Goal: Navigation & Orientation: Find specific page/section

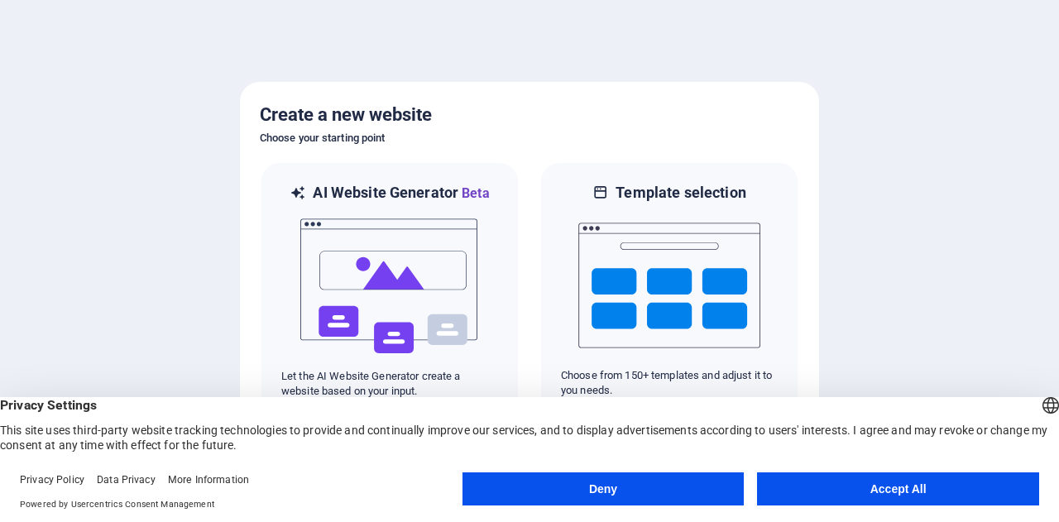
click at [899, 483] on button "Accept All" at bounding box center [898, 488] width 282 height 33
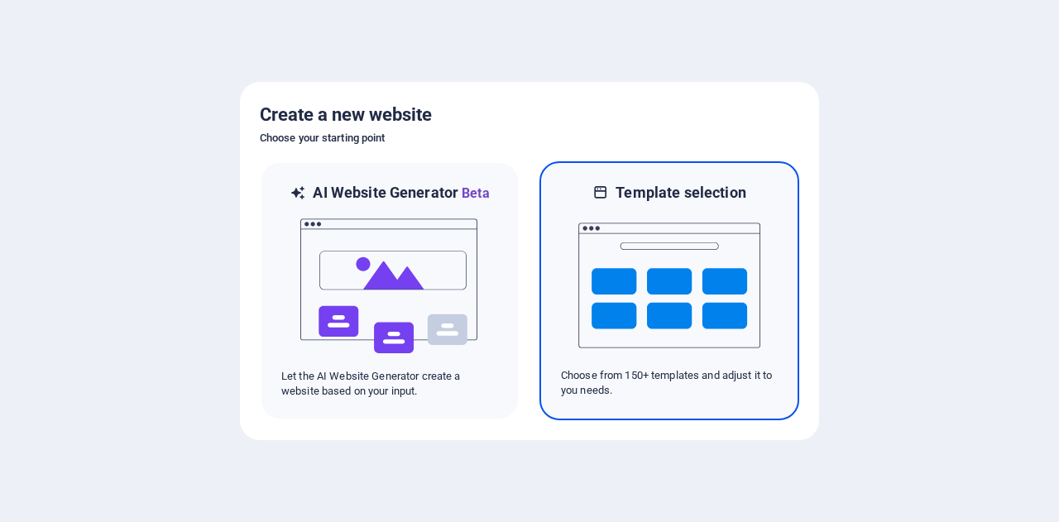
click at [663, 263] on img at bounding box center [669, 285] width 182 height 165
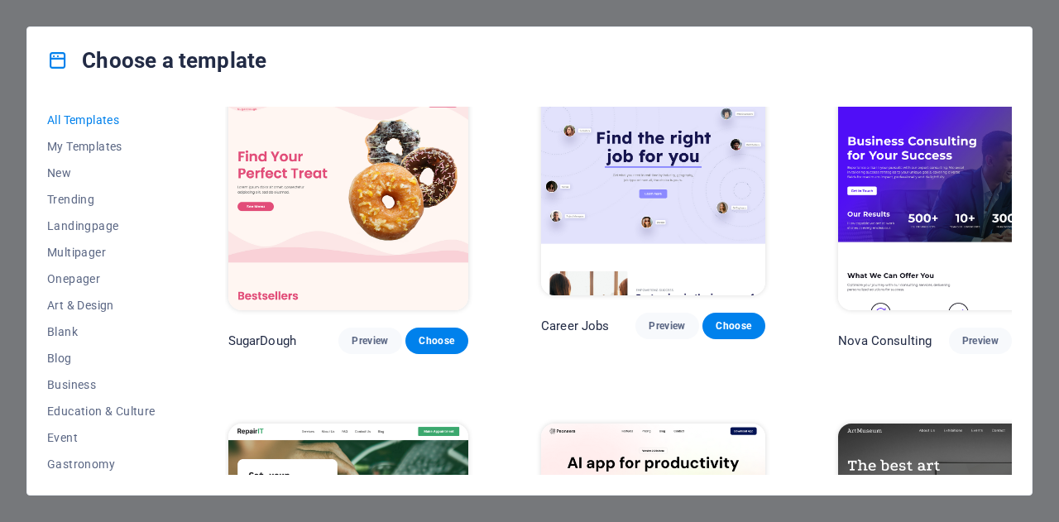
scroll to position [12, 0]
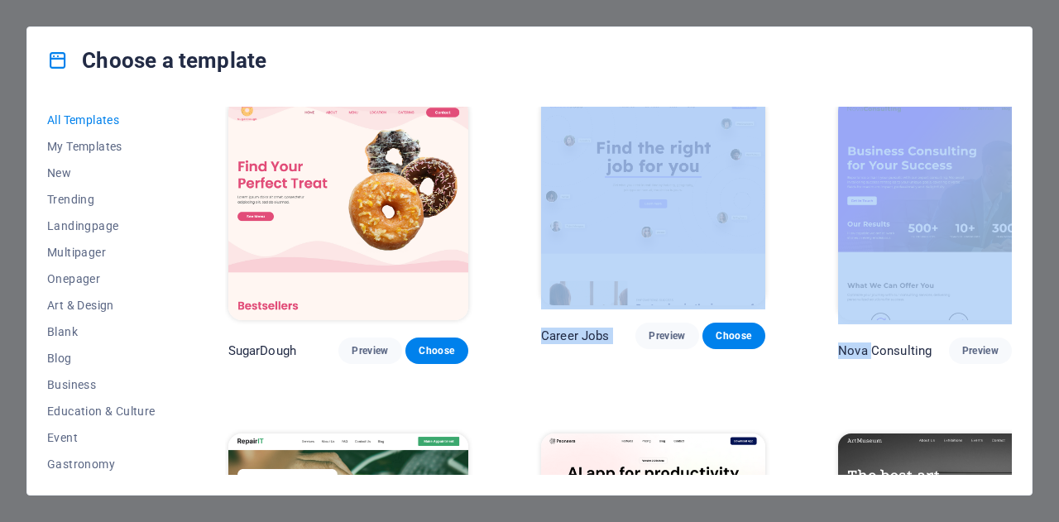
drag, startPoint x: 486, startPoint y: 285, endPoint x: 786, endPoint y: 371, distance: 312.3
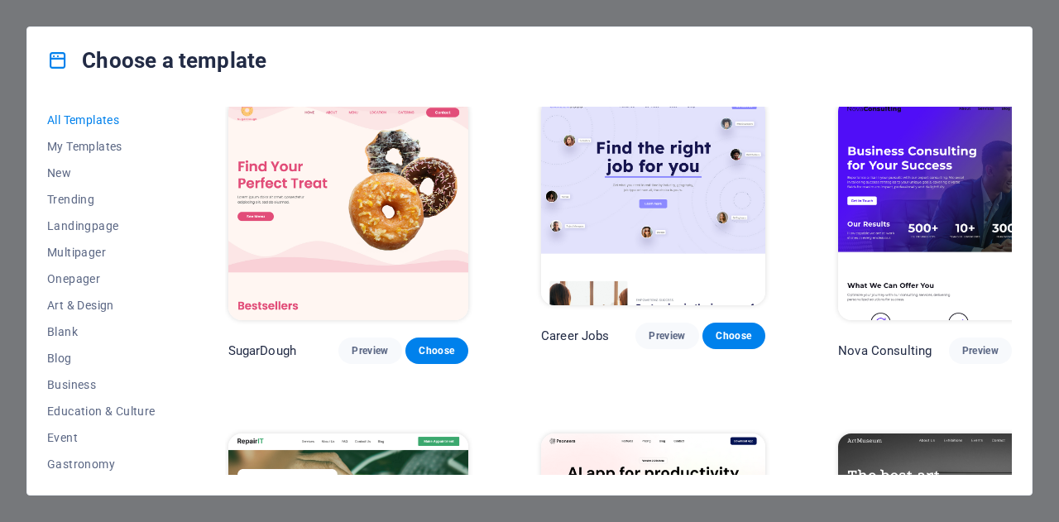
click at [838, 140] on img at bounding box center [958, 209] width 240 height 222
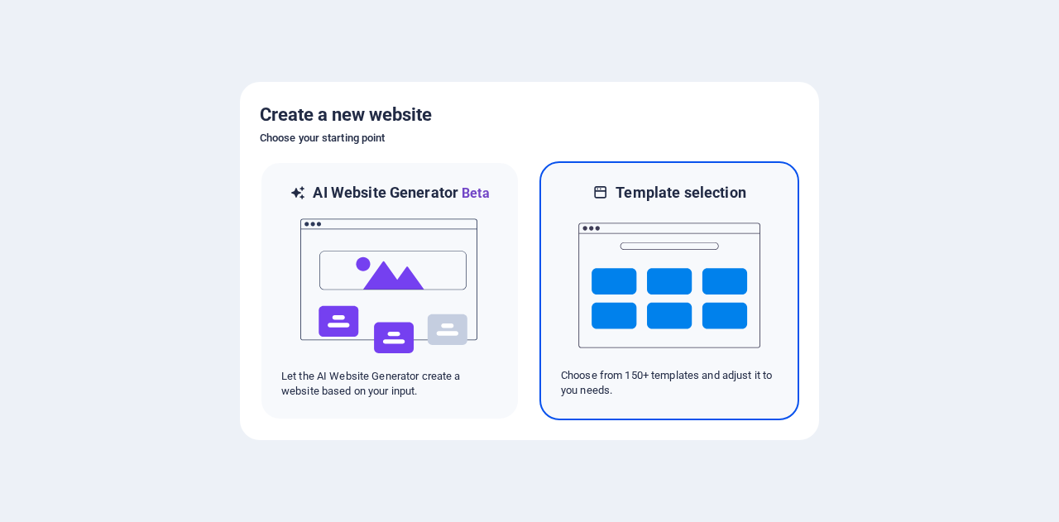
click at [627, 261] on img at bounding box center [669, 285] width 182 height 165
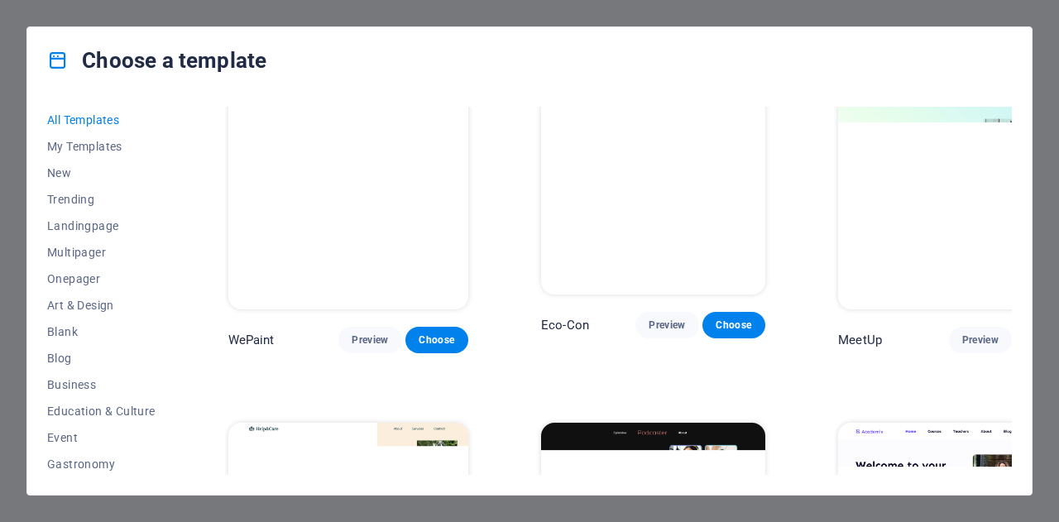
scroll to position [1026, 0]
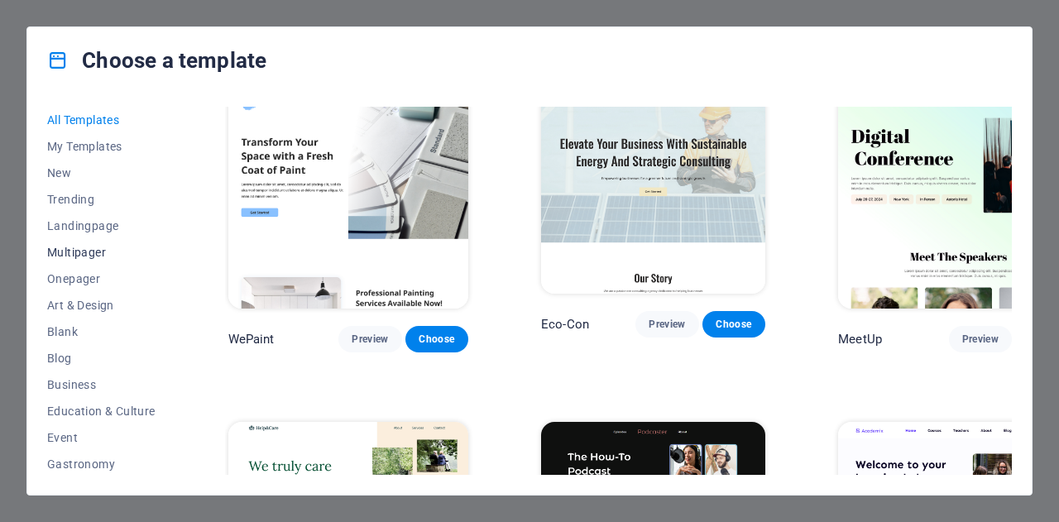
click at [69, 251] on span "Multipager" at bounding box center [101, 252] width 108 height 13
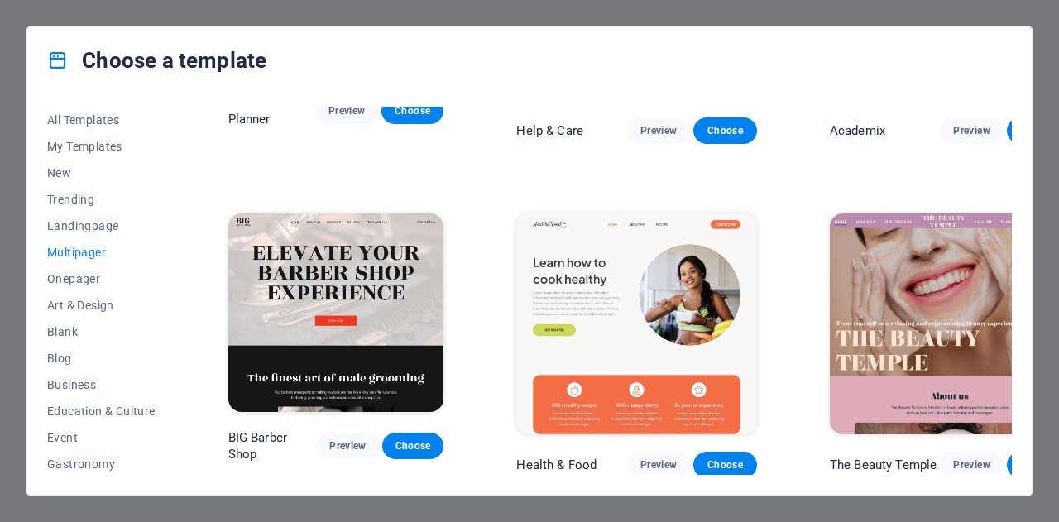
scroll to position [902, 0]
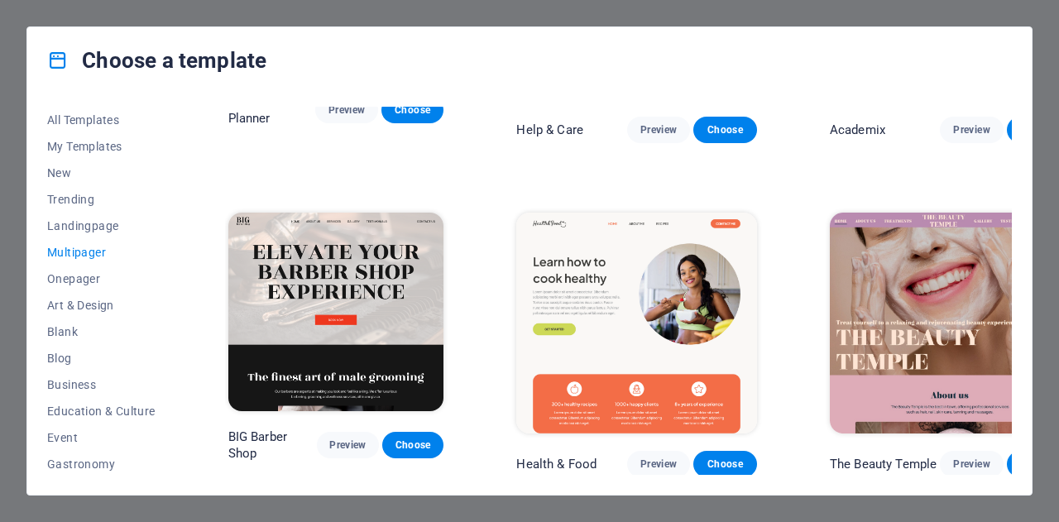
click at [389, 253] on img at bounding box center [336, 312] width 216 height 199
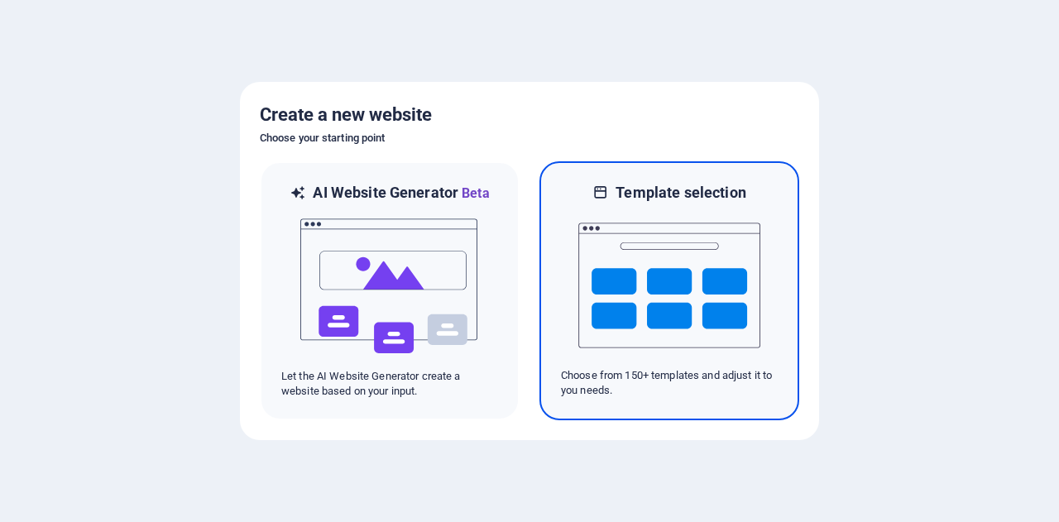
click at [693, 303] on img at bounding box center [669, 285] width 182 height 165
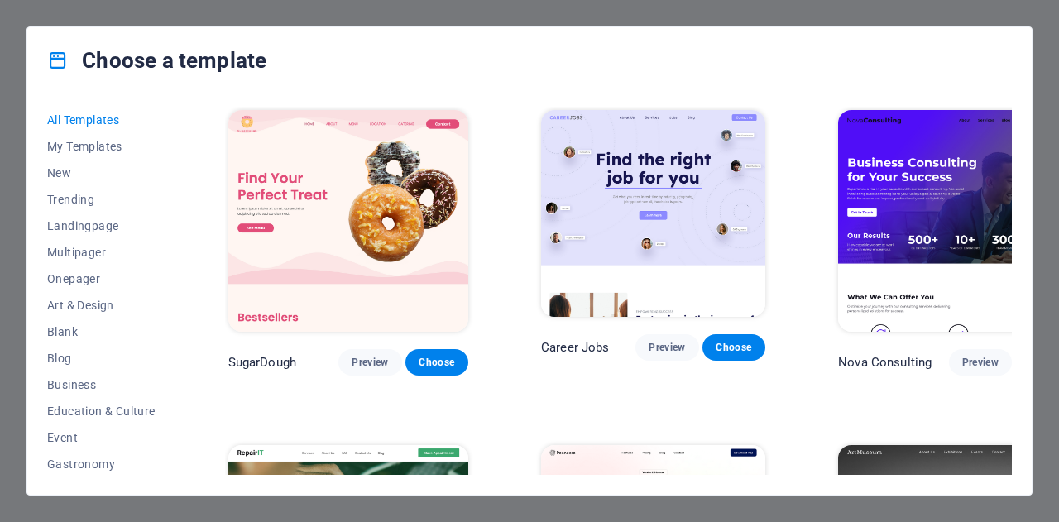
click at [185, 371] on div "All Templates My Templates New Trending Landingpage Multipager Onepager Art & D…" at bounding box center [529, 293] width 1004 height 401
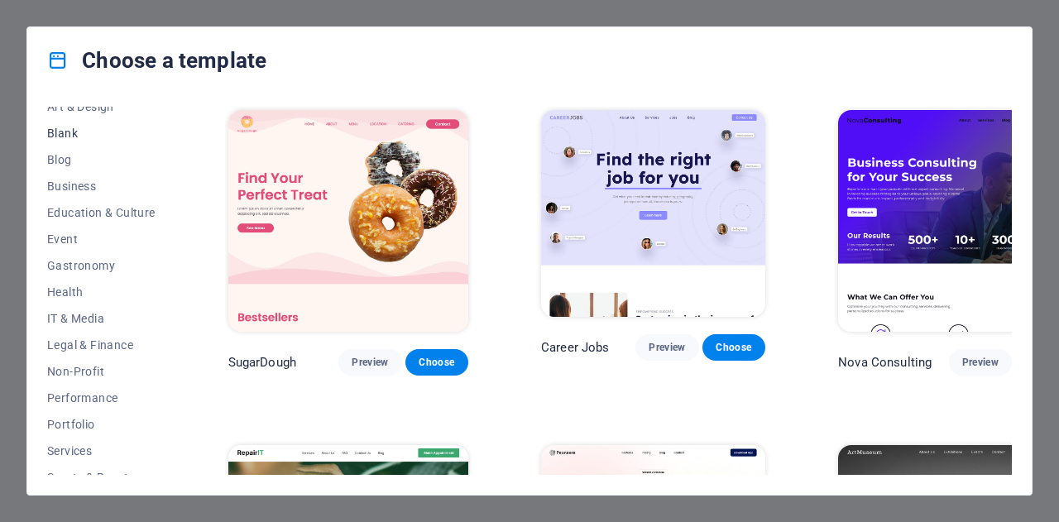
scroll to position [294, 0]
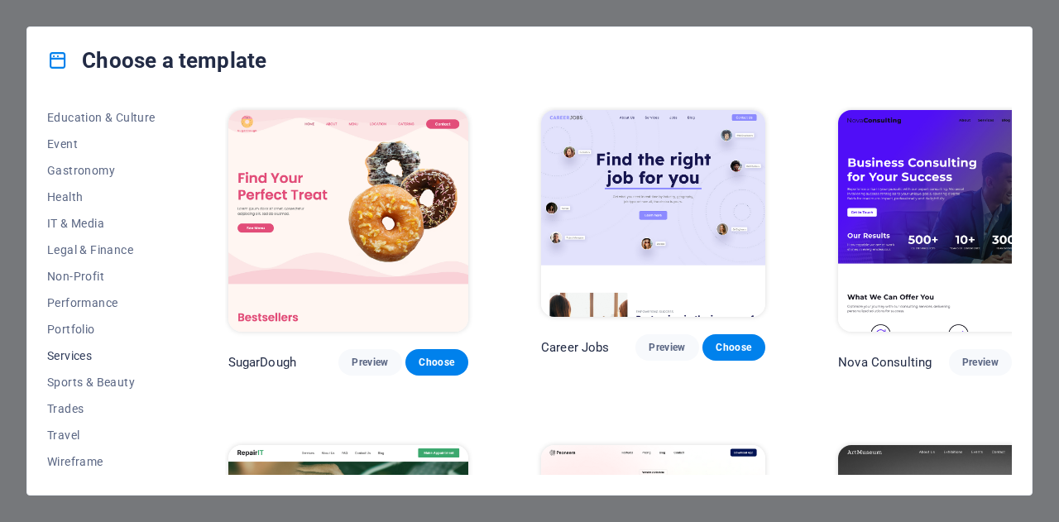
click at [80, 352] on span "Services" at bounding box center [101, 355] width 108 height 13
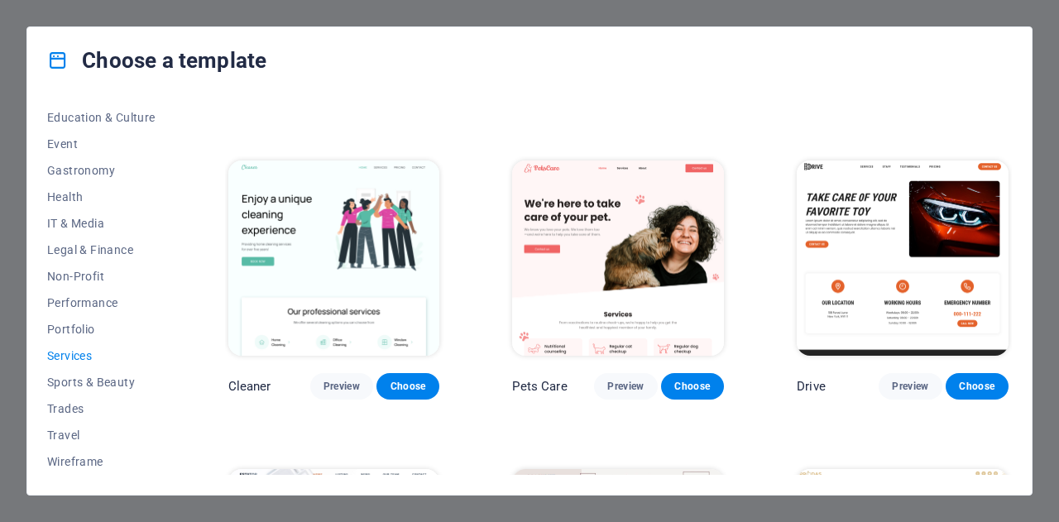
scroll to position [580, 0]
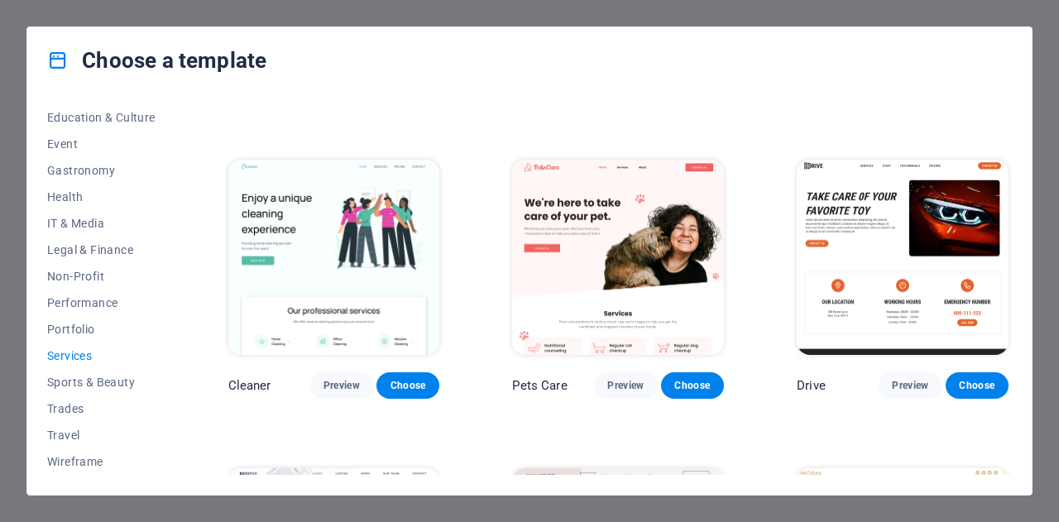
click at [852, 266] on img at bounding box center [903, 257] width 212 height 195
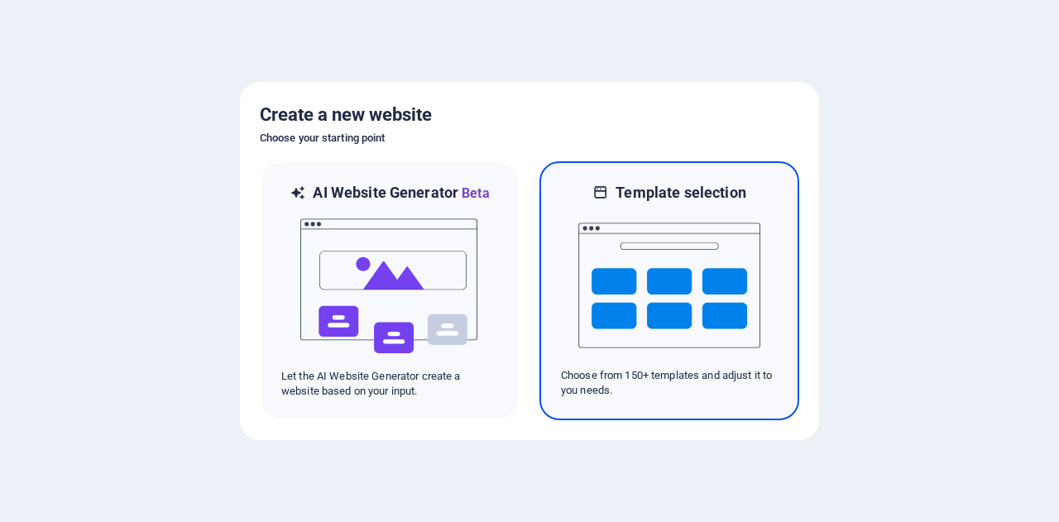
click at [670, 285] on img at bounding box center [669, 285] width 182 height 165
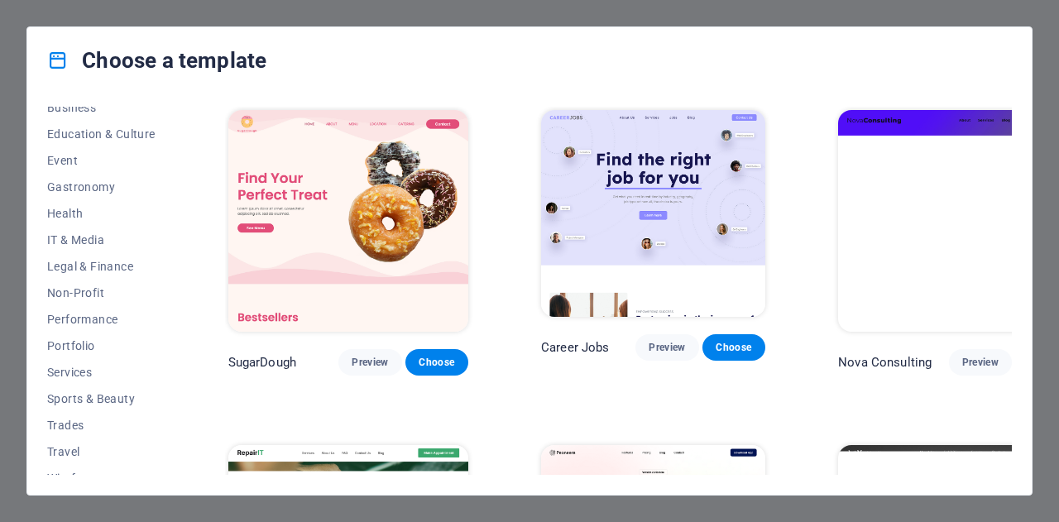
scroll to position [294, 0]
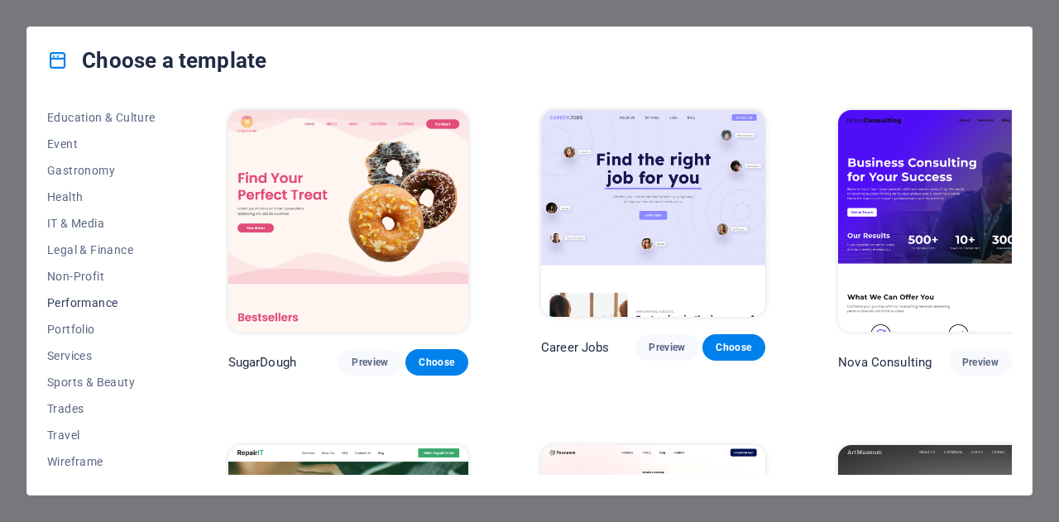
click at [97, 301] on span "Performance" at bounding box center [101, 302] width 108 height 13
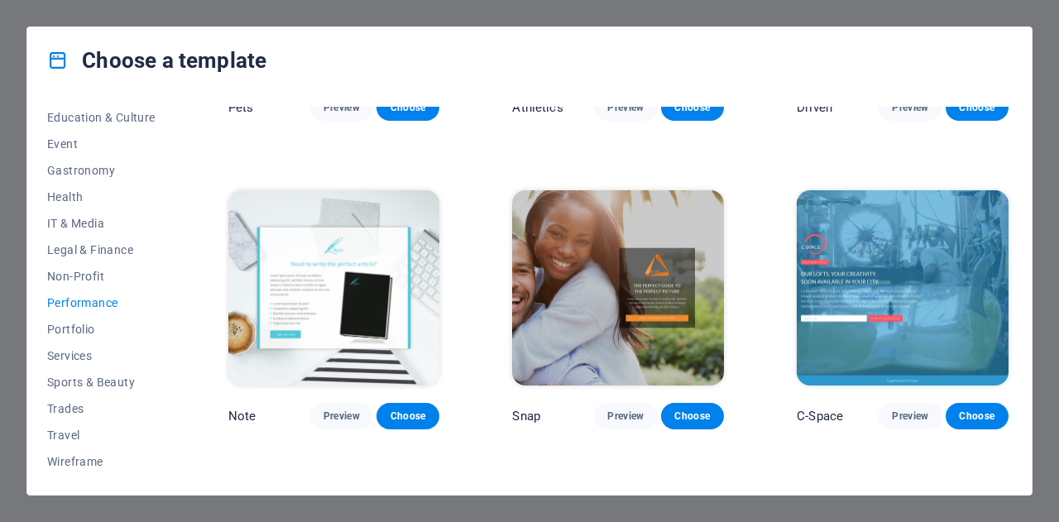
scroll to position [845, 0]
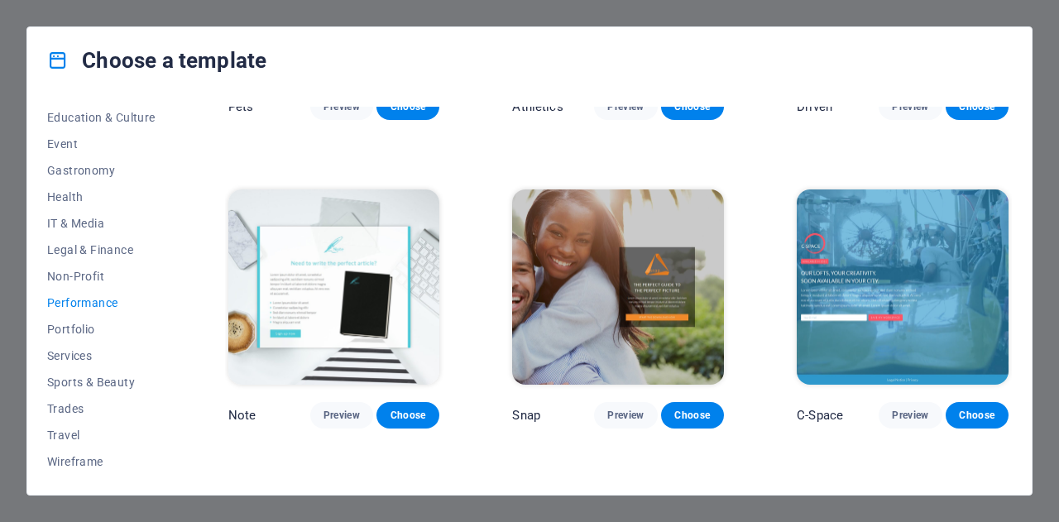
click at [942, 247] on img at bounding box center [903, 286] width 212 height 195
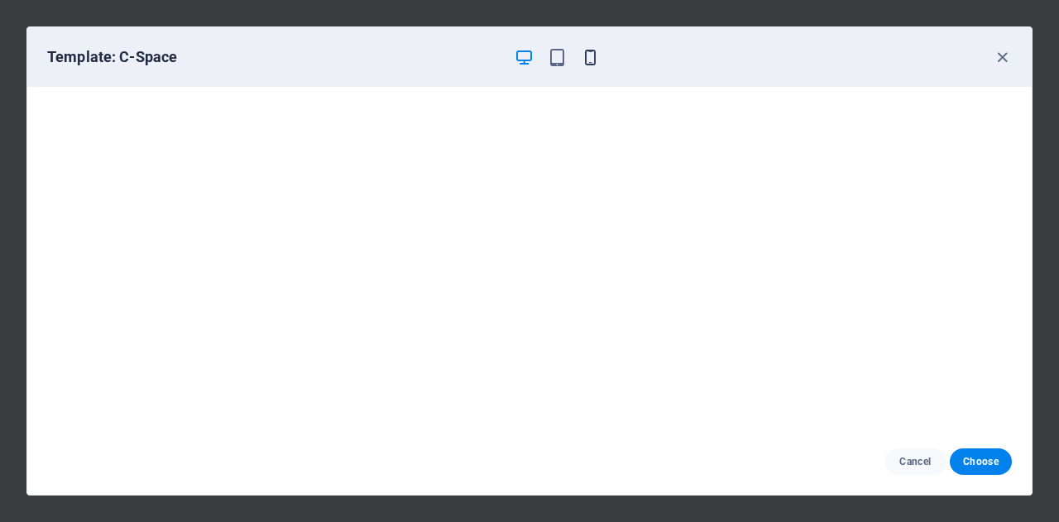
click at [591, 58] on icon "button" at bounding box center [590, 57] width 19 height 19
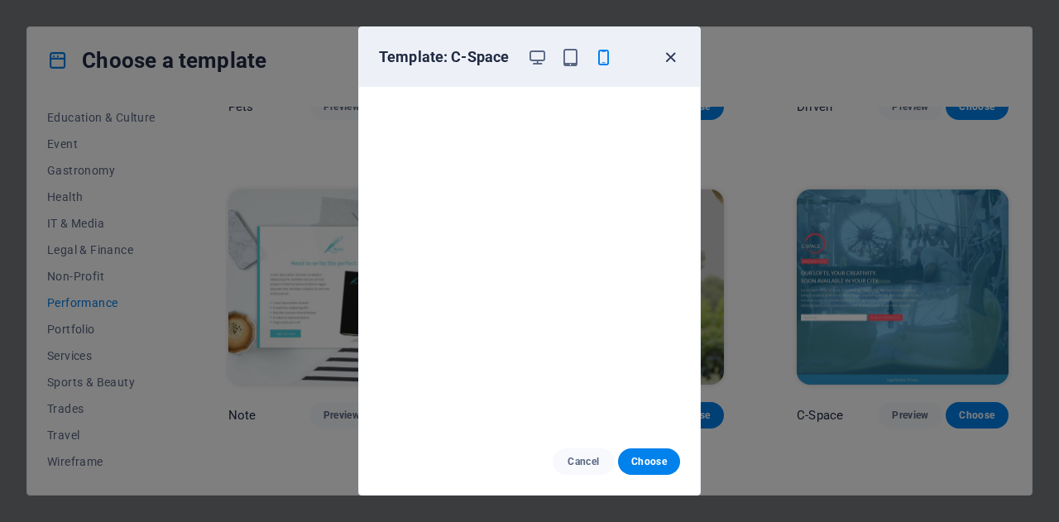
click at [667, 58] on icon "button" at bounding box center [670, 57] width 19 height 19
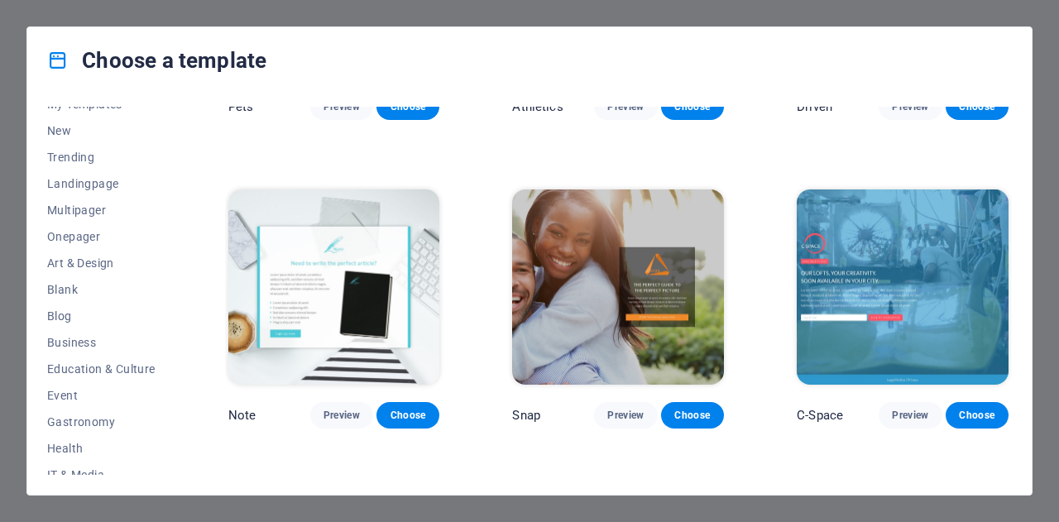
scroll to position [41, 0]
click at [77, 339] on span "Business" at bounding box center [101, 343] width 108 height 13
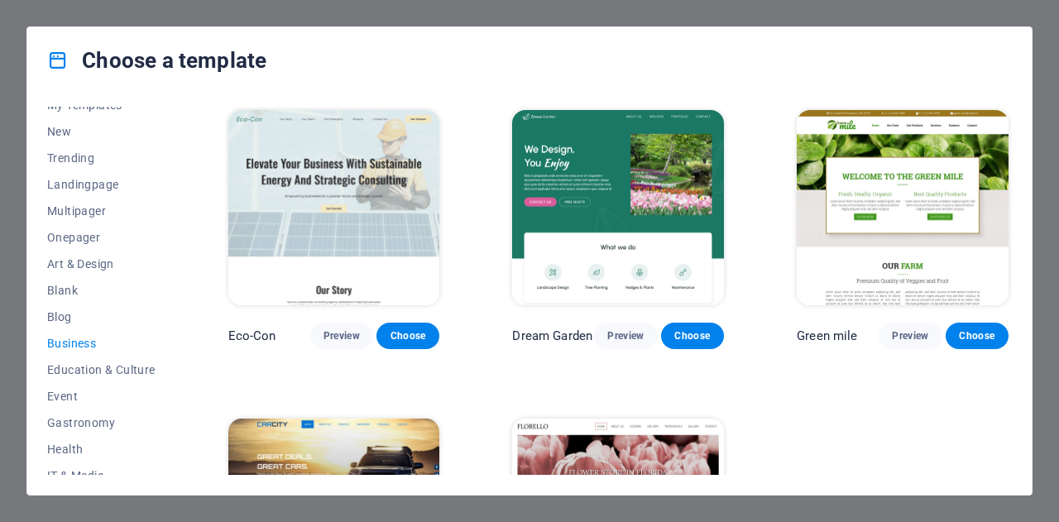
scroll to position [184, 0]
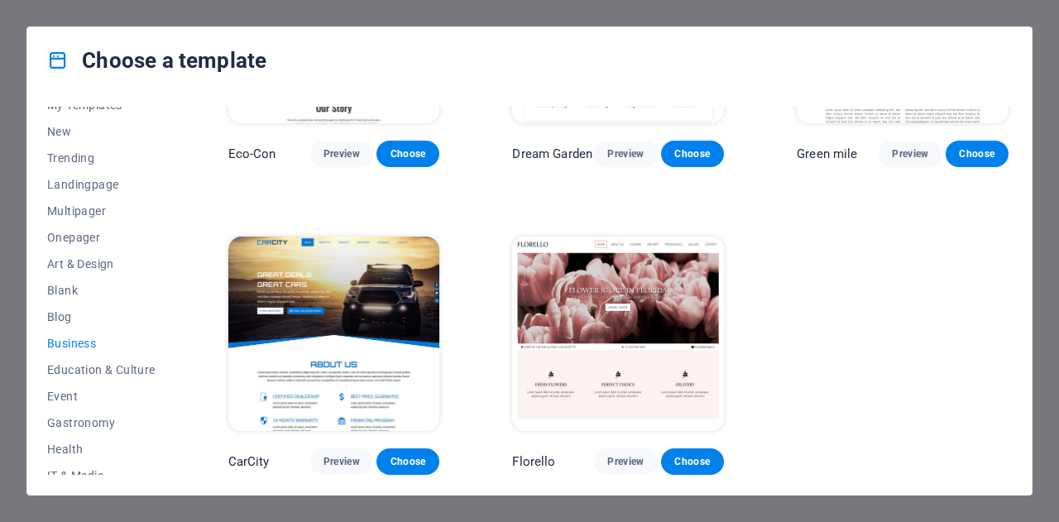
click at [391, 314] on img at bounding box center [334, 334] width 212 height 195
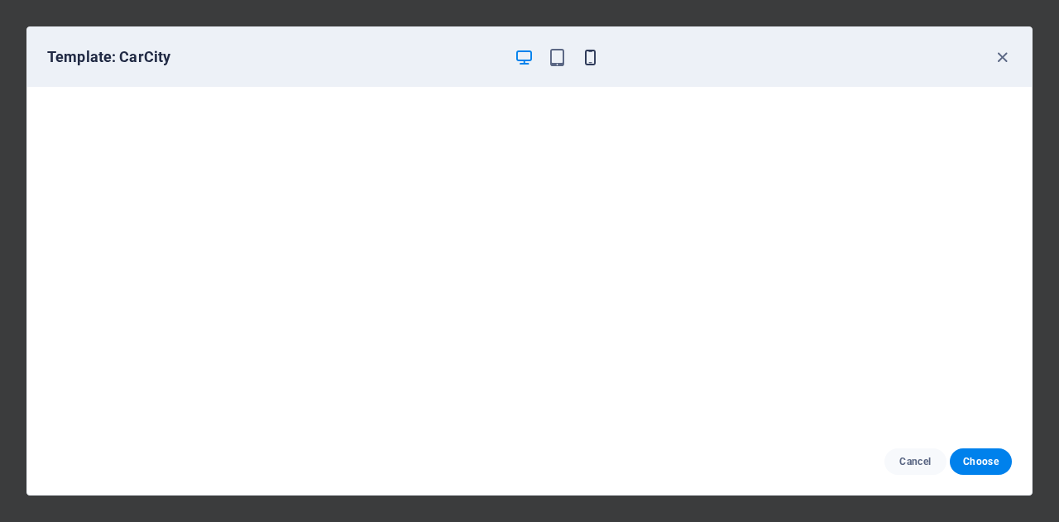
click at [591, 61] on icon "button" at bounding box center [590, 57] width 19 height 19
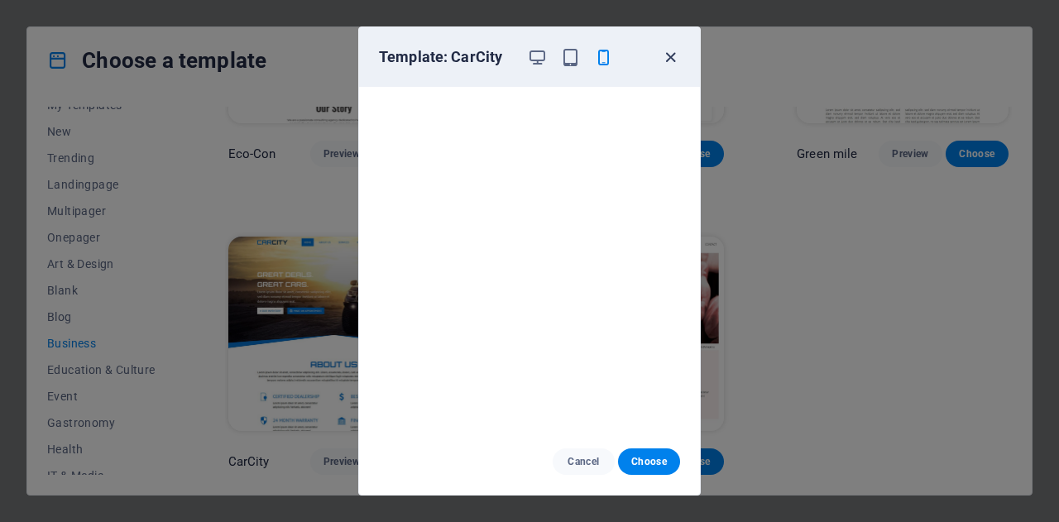
click at [670, 52] on icon "button" at bounding box center [670, 57] width 19 height 19
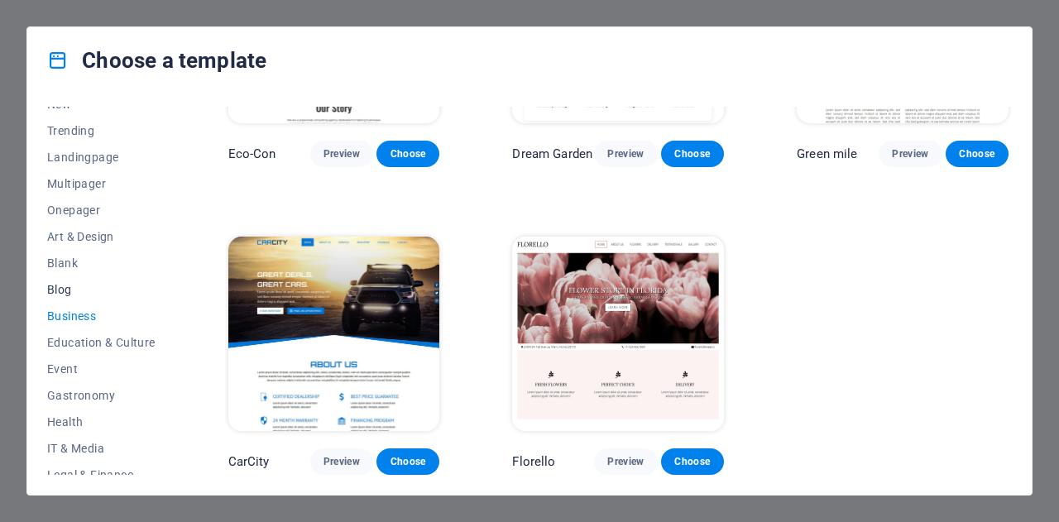
scroll to position [0, 0]
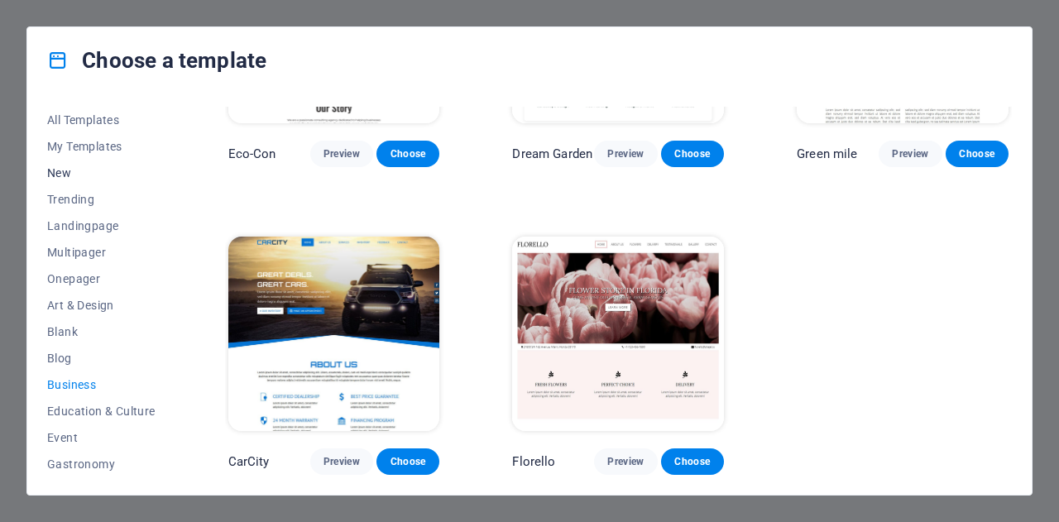
click at [59, 170] on span "New" at bounding box center [101, 172] width 108 height 13
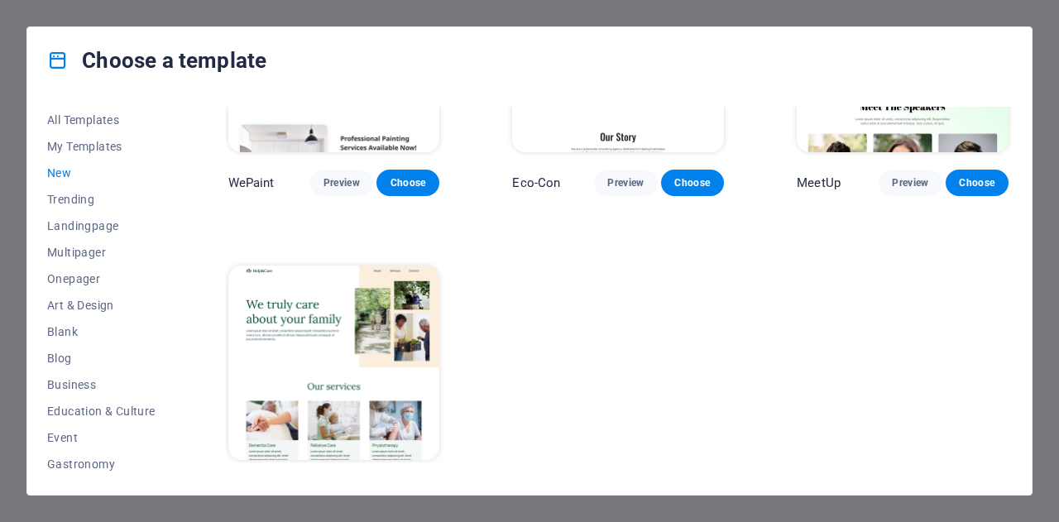
scroll to position [1109, 0]
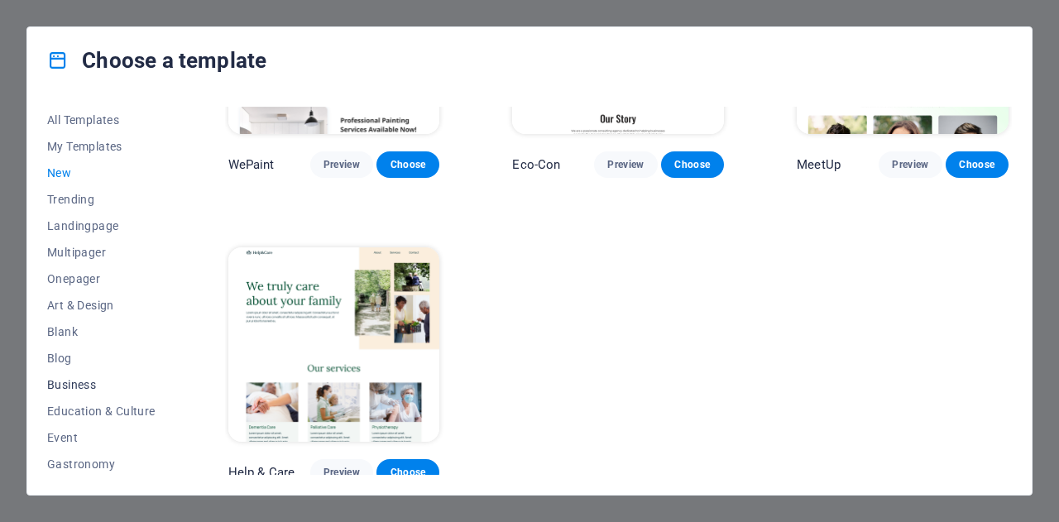
click at [84, 380] on span "Business" at bounding box center [101, 384] width 108 height 13
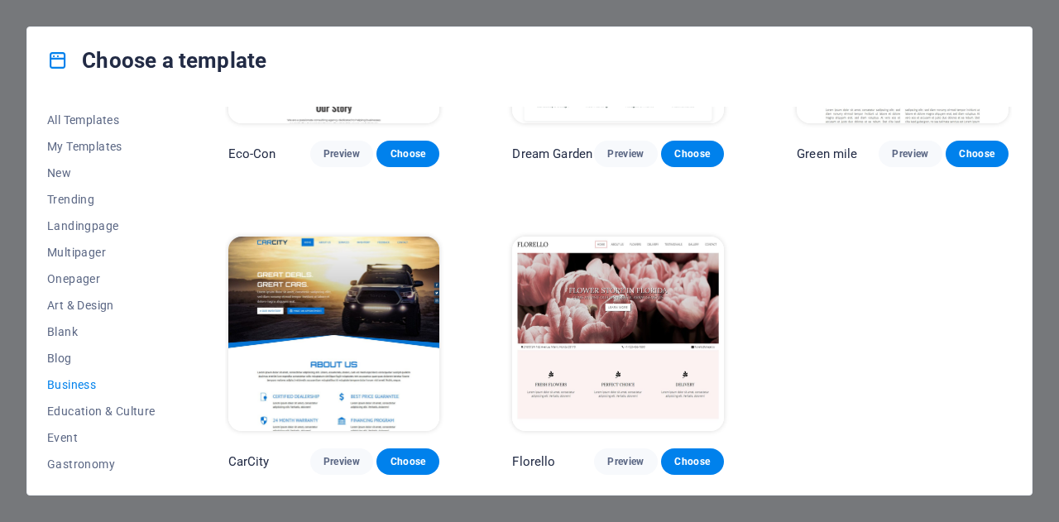
scroll to position [0, 0]
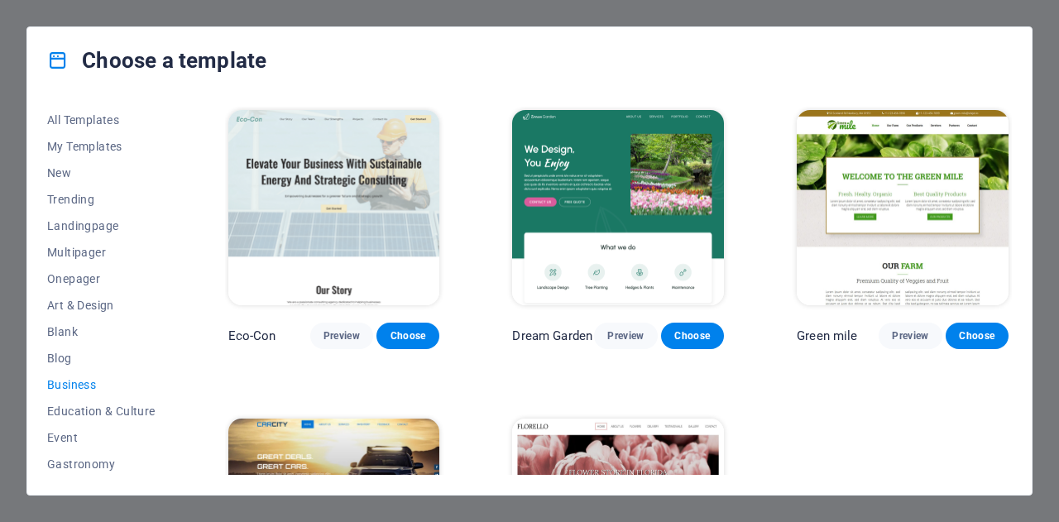
click at [375, 185] on img at bounding box center [334, 207] width 212 height 195
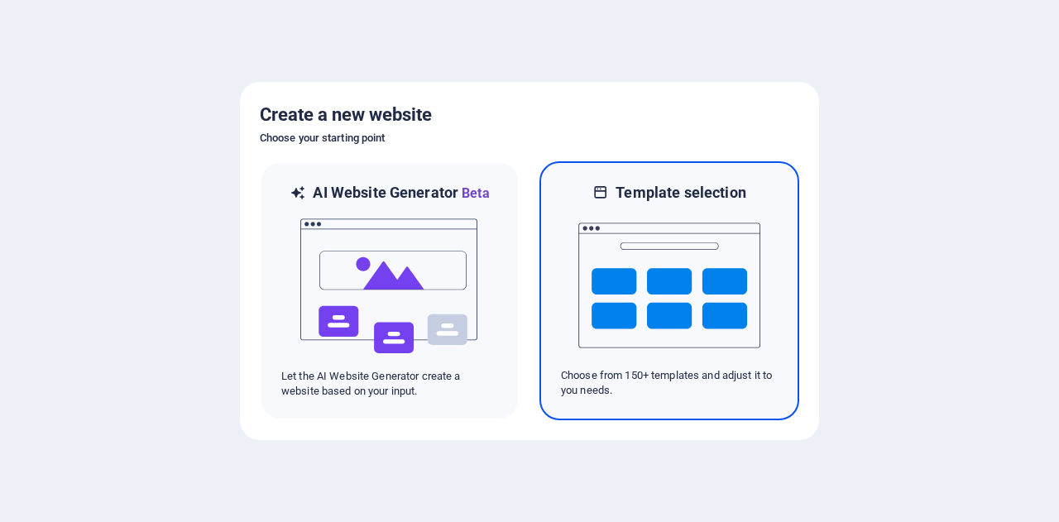
click at [689, 249] on img at bounding box center [669, 285] width 182 height 165
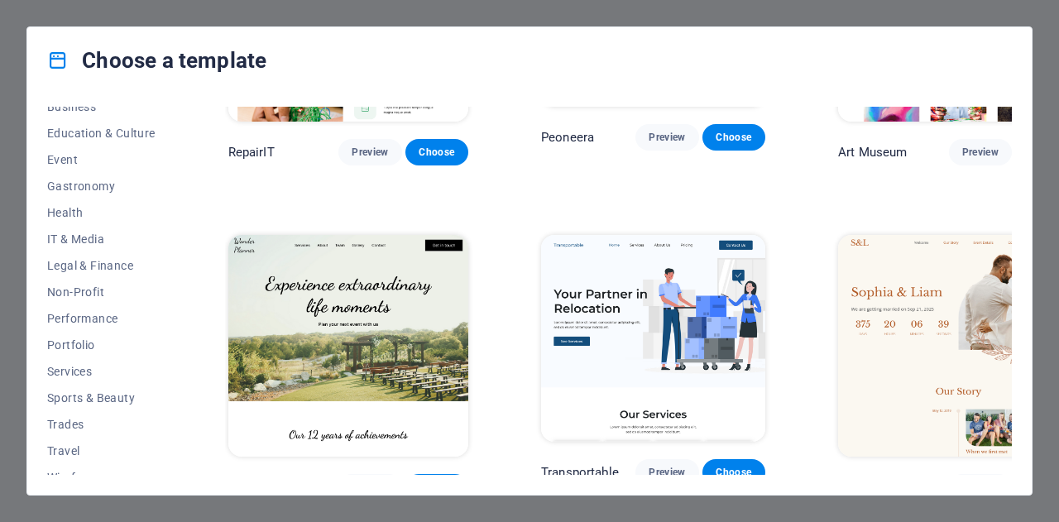
scroll to position [294, 0]
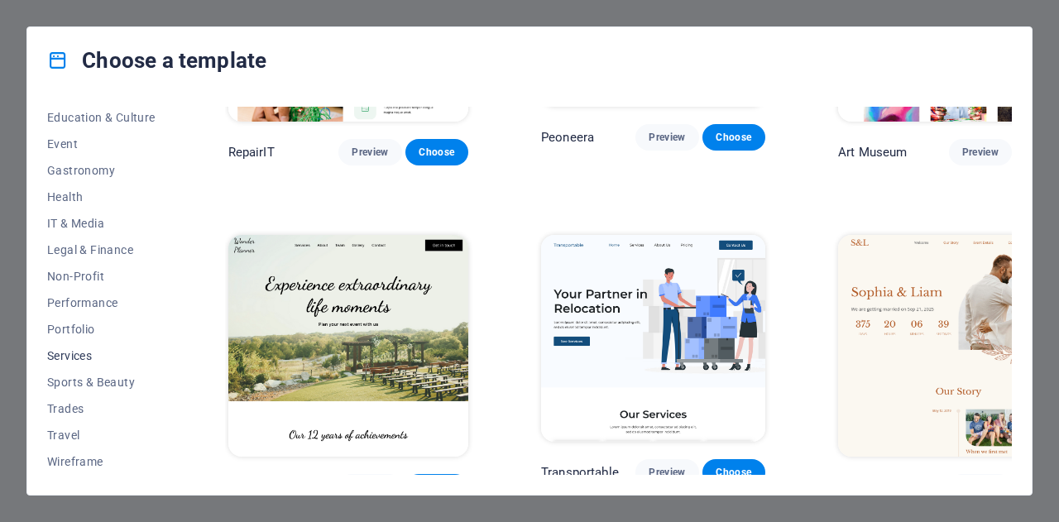
click at [74, 351] on span "Services" at bounding box center [101, 355] width 108 height 13
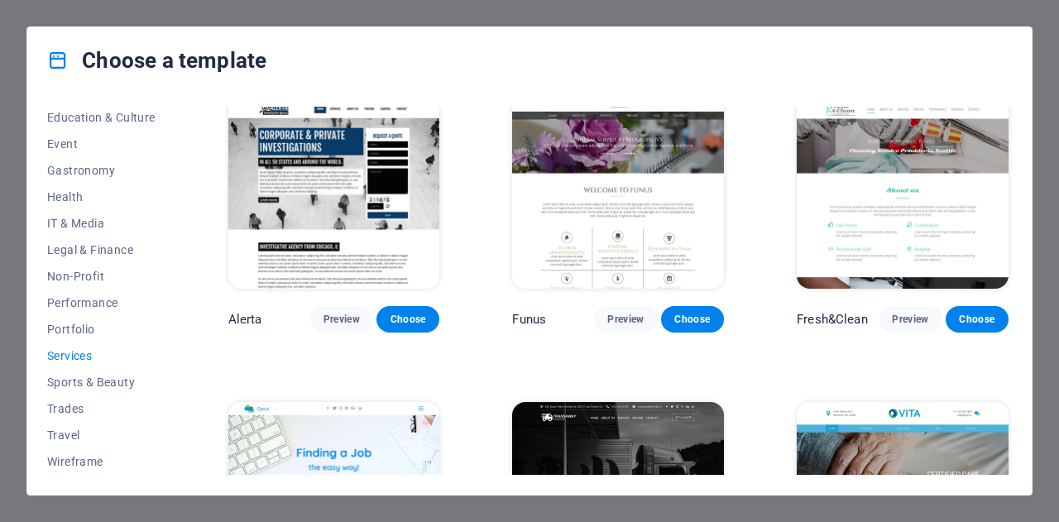
click at [83, 360] on span "Services" at bounding box center [101, 355] width 108 height 13
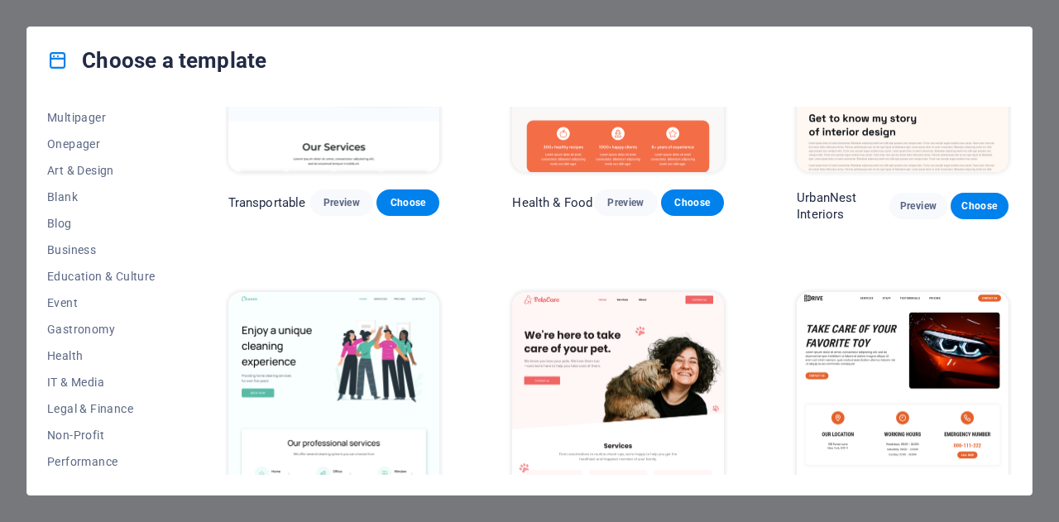
scroll to position [0, 0]
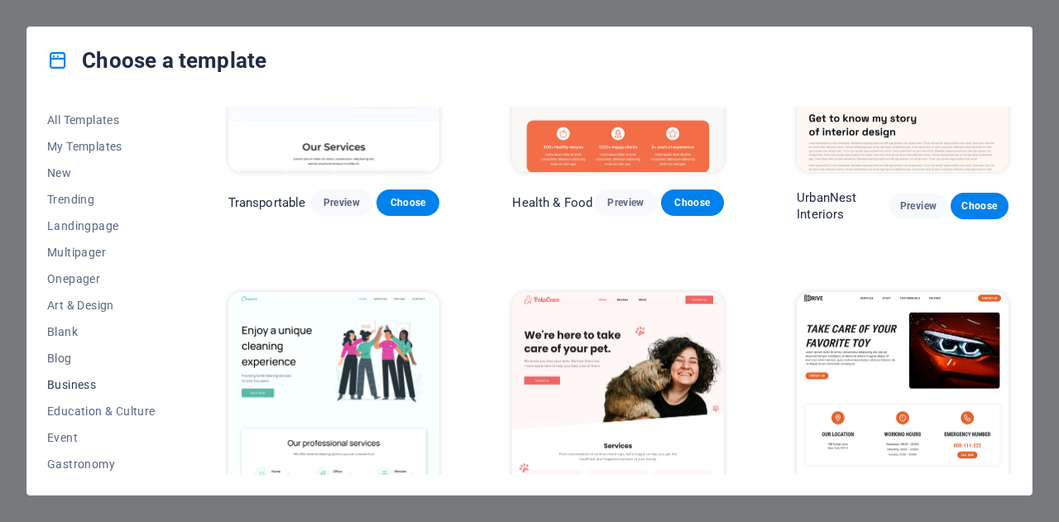
click at [80, 380] on span "Business" at bounding box center [101, 384] width 108 height 13
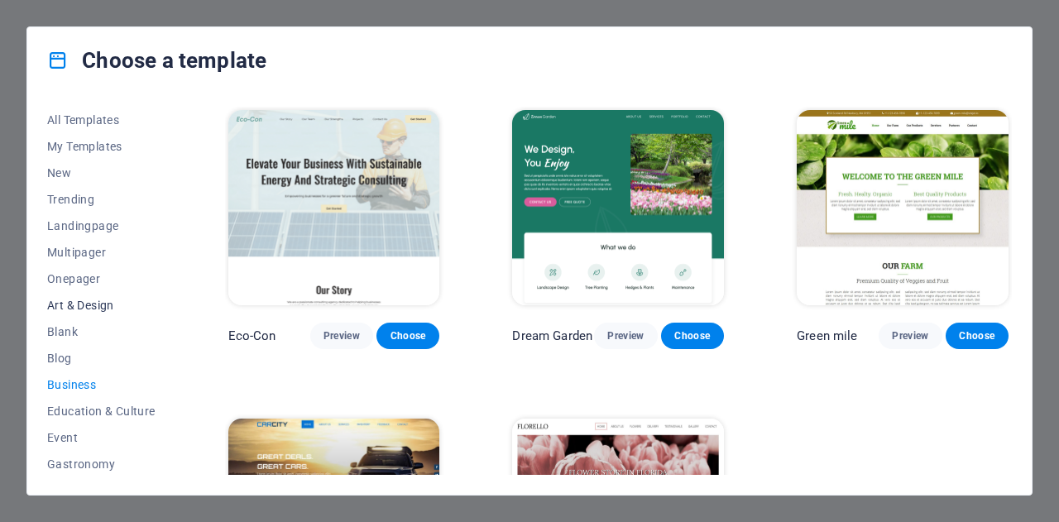
click at [86, 310] on span "Art & Design" at bounding box center [101, 305] width 108 height 13
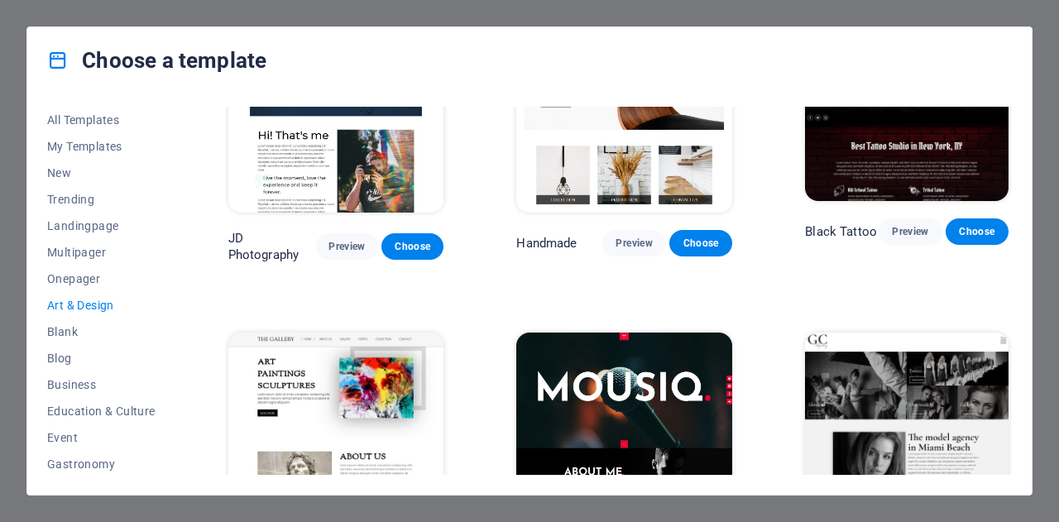
scroll to position [401, 0]
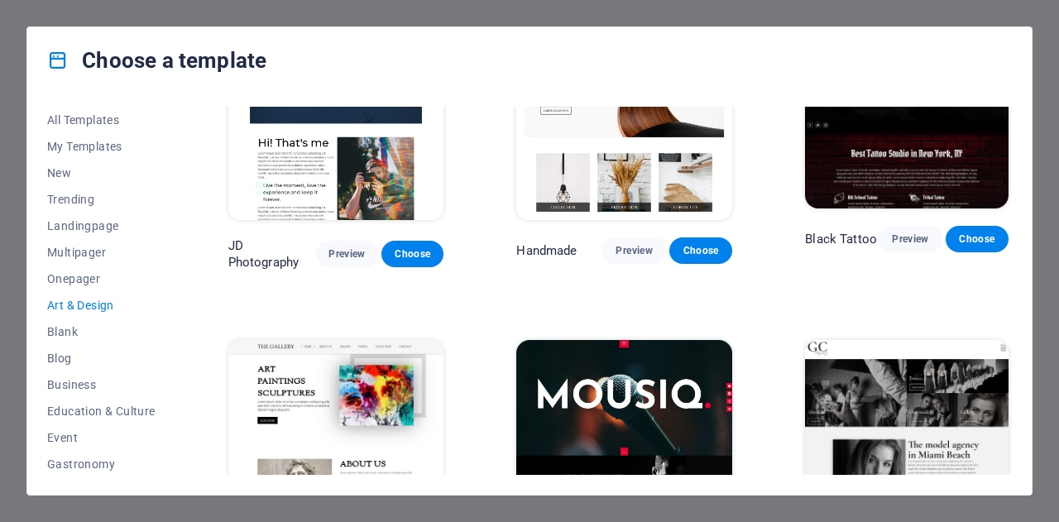
click at [903, 138] on img at bounding box center [906, 114] width 203 height 187
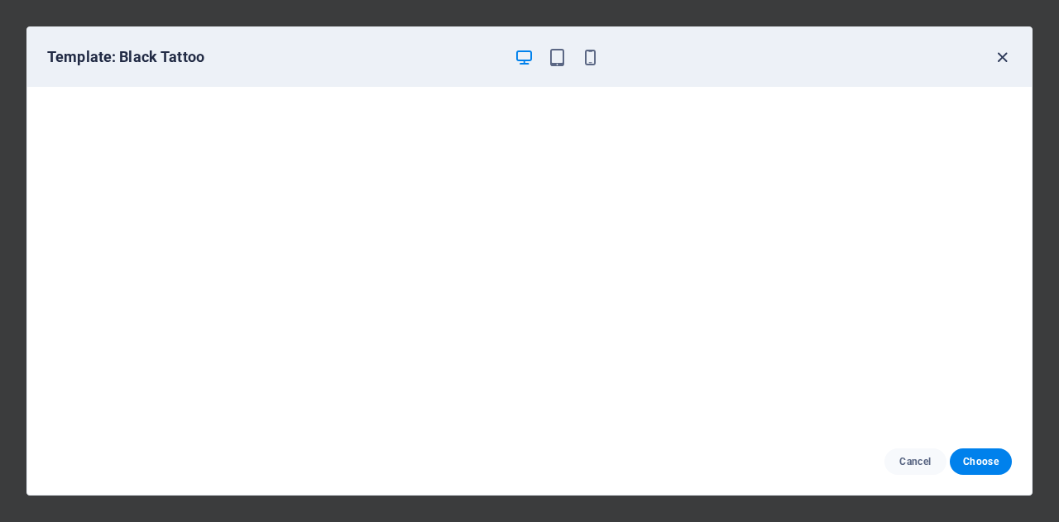
click at [998, 55] on icon "button" at bounding box center [1002, 57] width 19 height 19
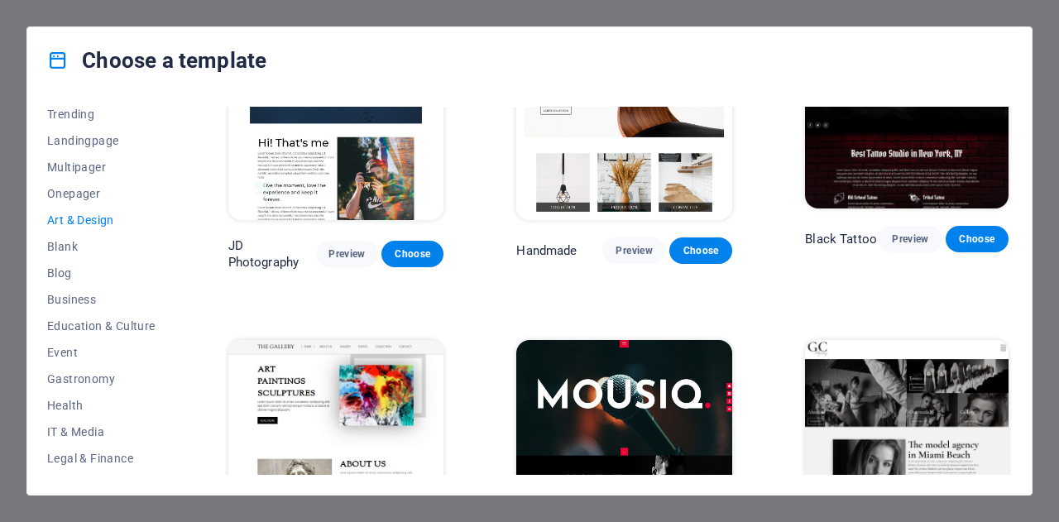
scroll to position [0, 0]
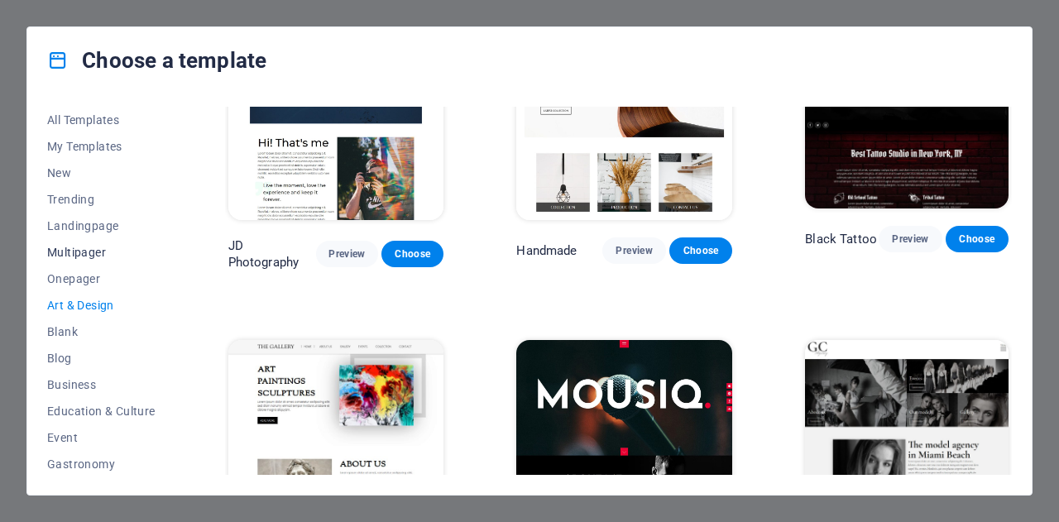
click at [94, 246] on span "Multipager" at bounding box center [101, 252] width 108 height 13
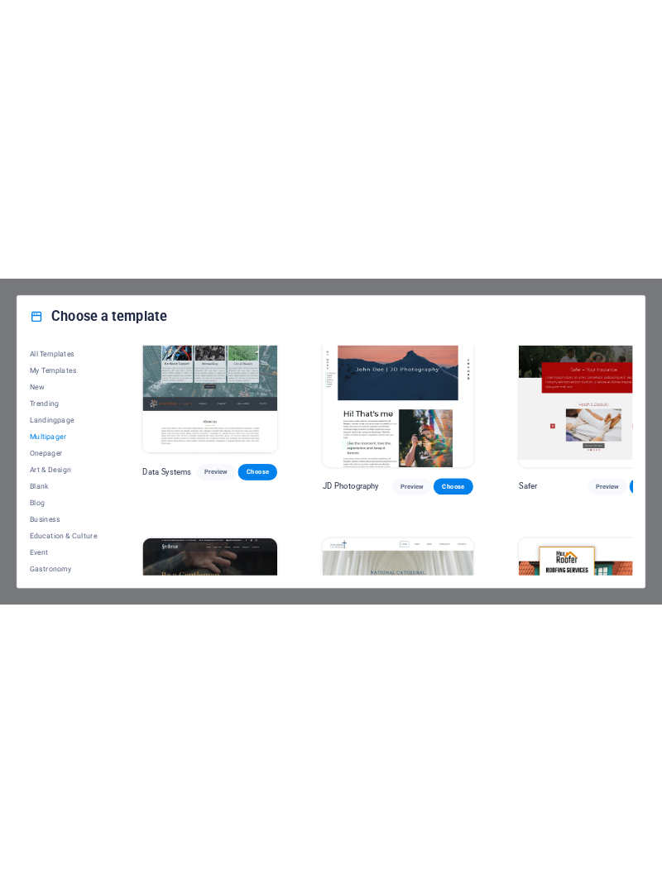
scroll to position [3711, 0]
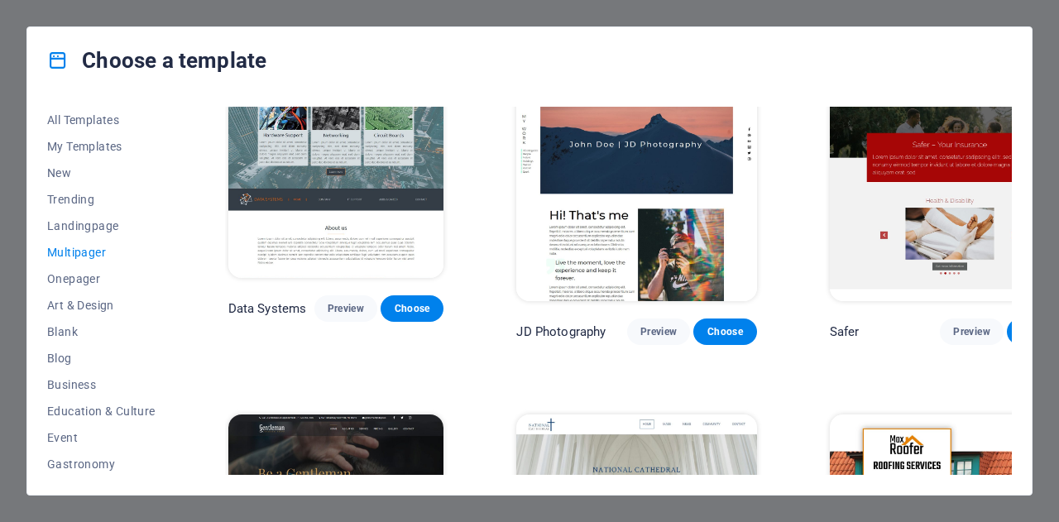
click at [334, 414] on img at bounding box center [336, 513] width 216 height 199
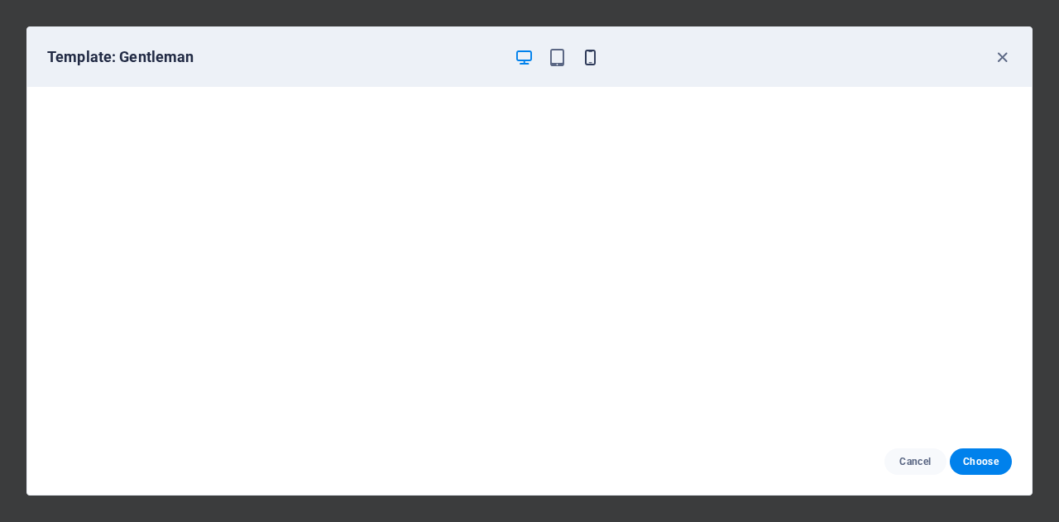
click at [587, 58] on icon "button" at bounding box center [590, 57] width 19 height 19
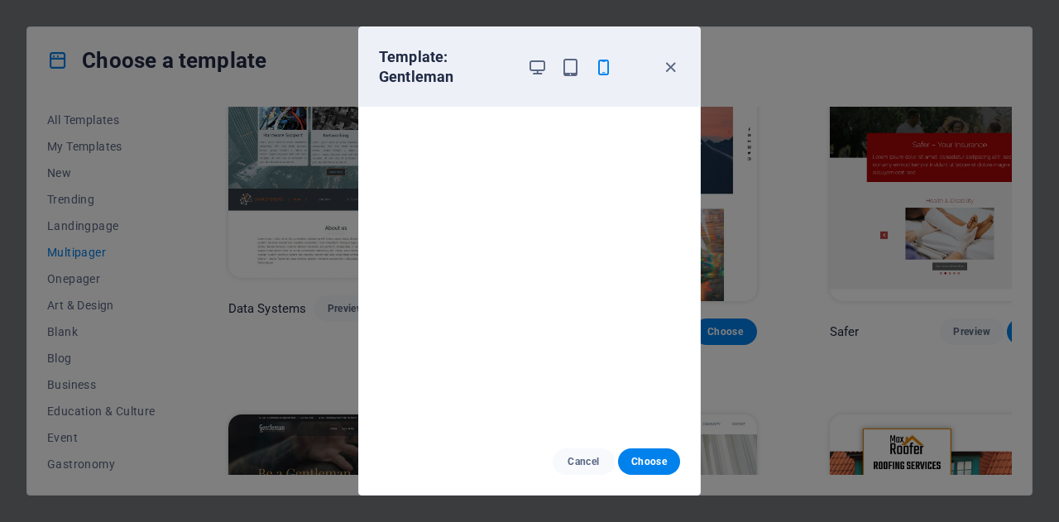
click at [587, 58] on div at bounding box center [570, 67] width 86 height 40
click at [586, 59] on div at bounding box center [570, 67] width 86 height 40
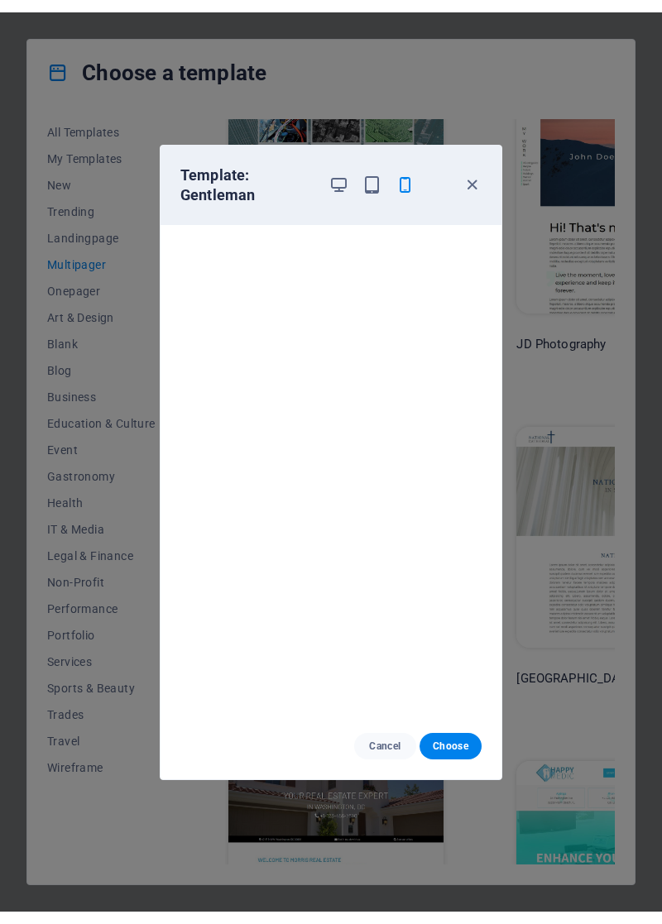
scroll to position [3701, 0]
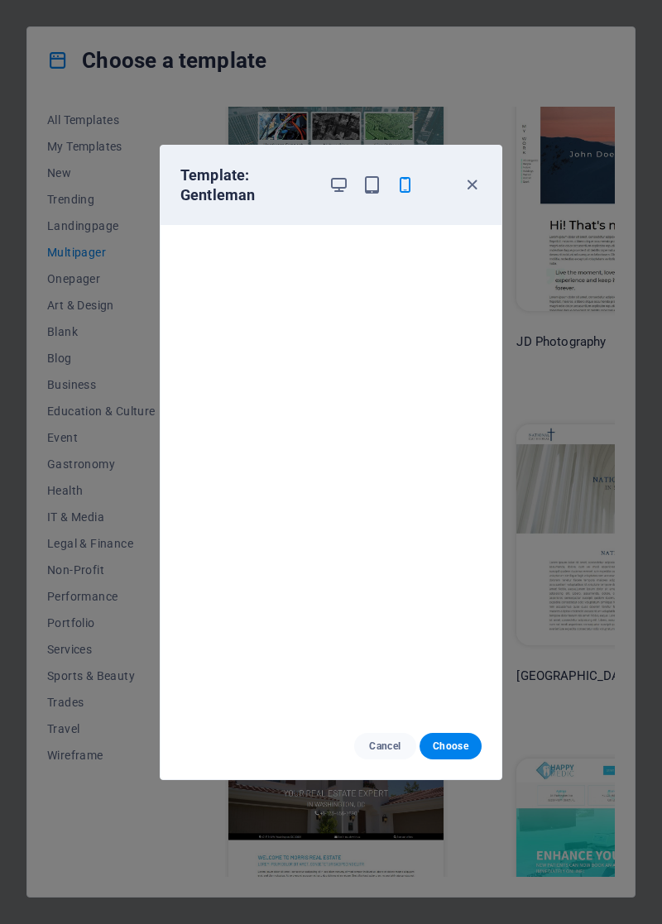
click at [475, 184] on icon "button" at bounding box center [471, 184] width 19 height 19
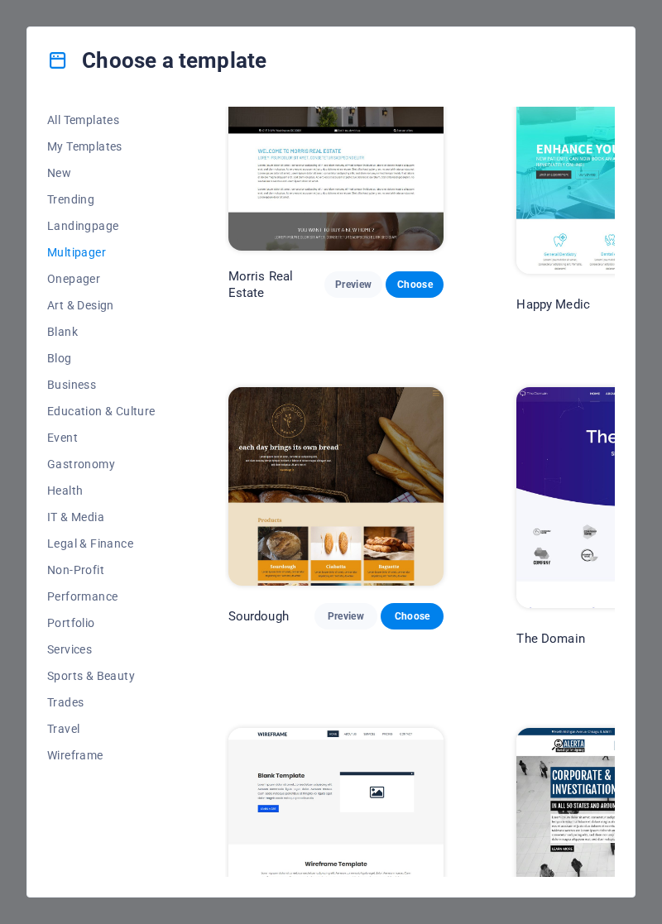
scroll to position [4437, 0]
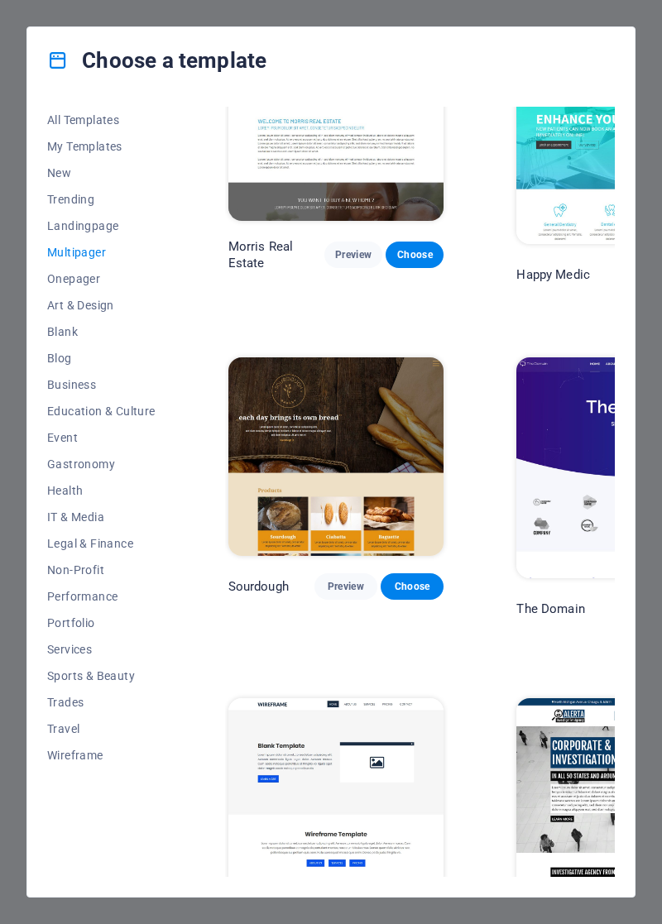
click at [358, 521] on img at bounding box center [336, 797] width 216 height 199
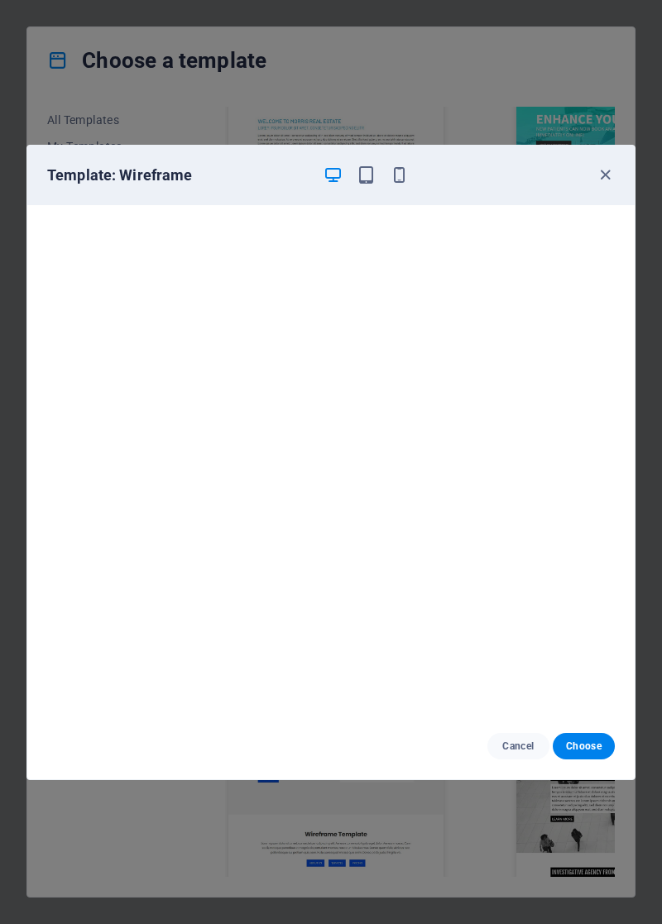
click at [601, 176] on icon "button" at bounding box center [605, 174] width 19 height 19
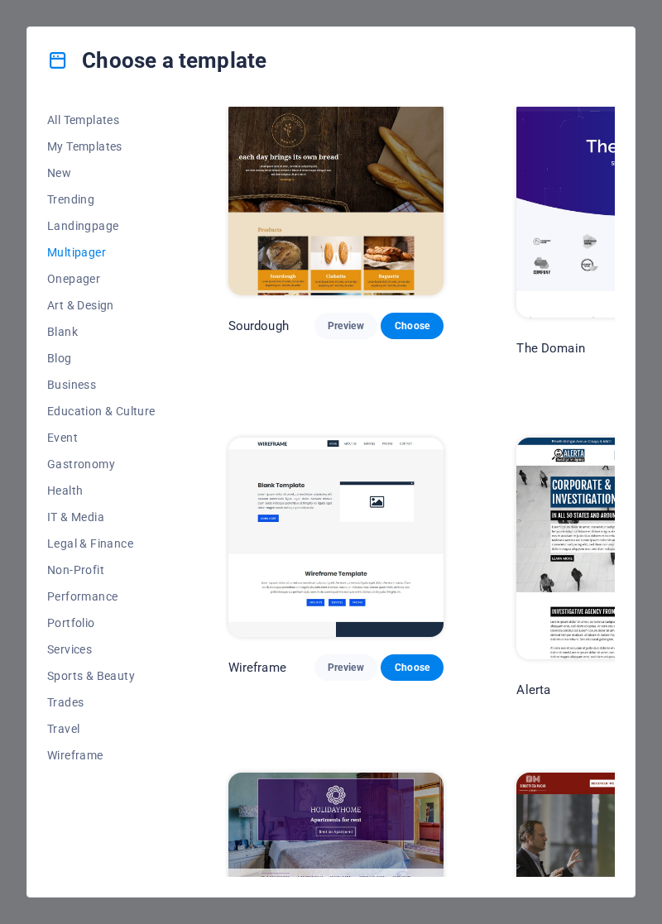
scroll to position [4701, 0]
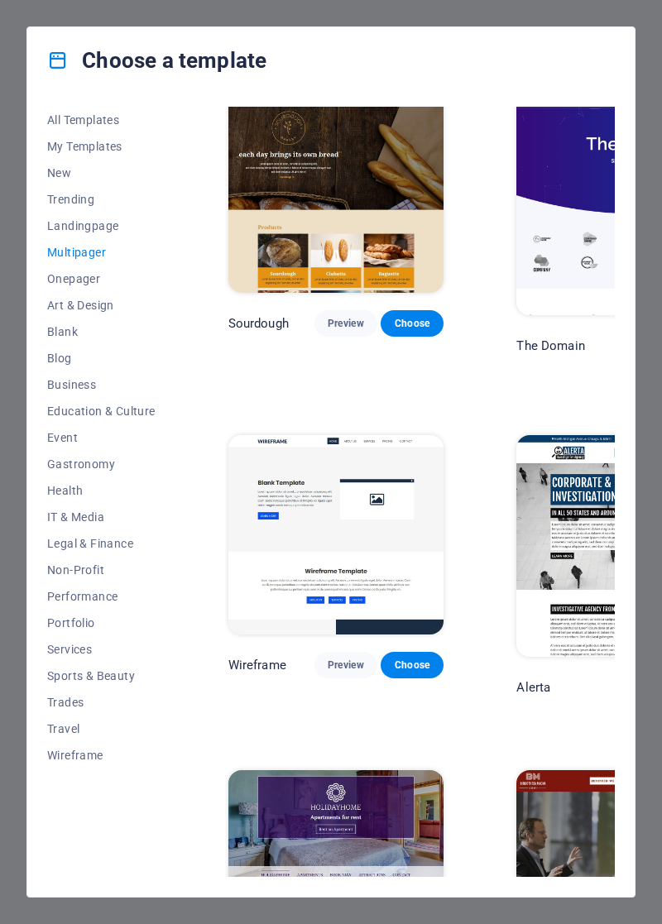
click at [84, 521] on span "Services" at bounding box center [101, 649] width 108 height 13
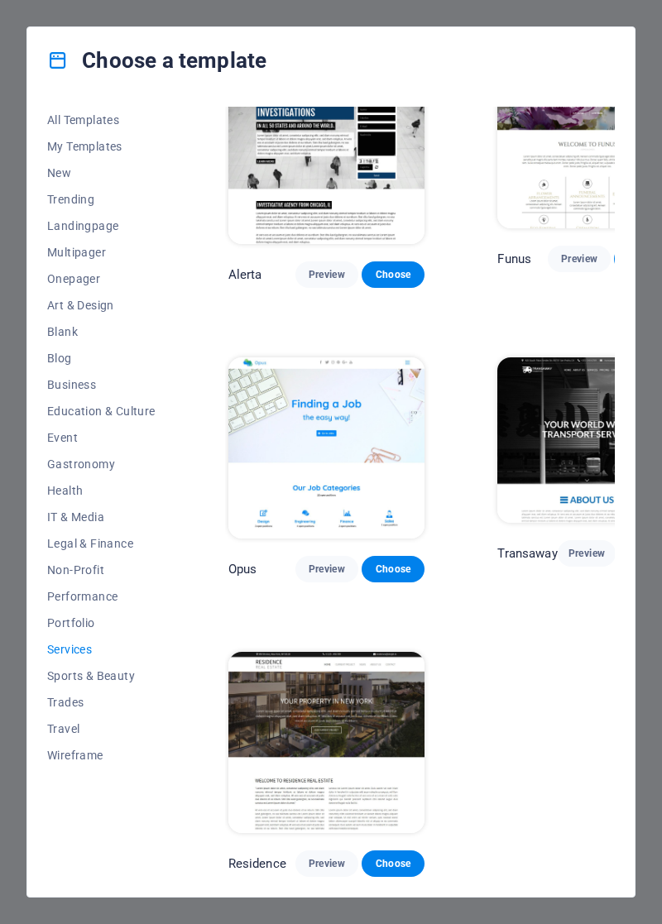
scroll to position [1543, 0]
click at [108, 125] on span "All Templates" at bounding box center [101, 119] width 108 height 13
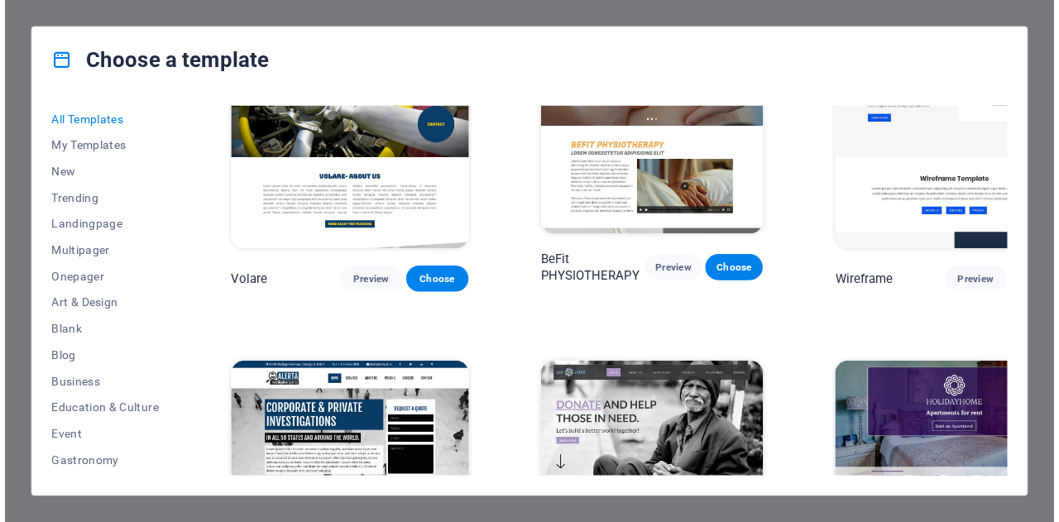
scroll to position [8454, 0]
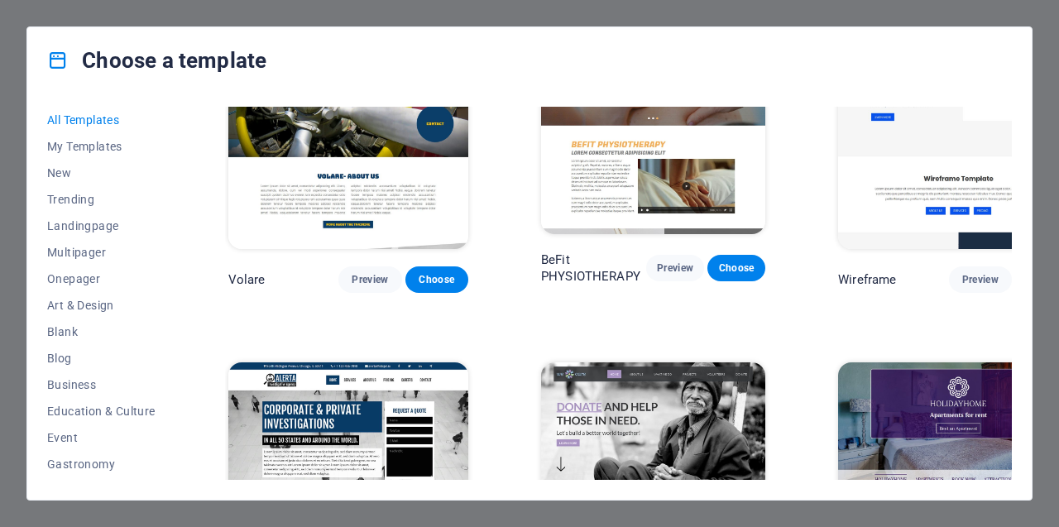
click at [0, 521] on div "Choose a template All Templates My Templates New Trending Landingpage Multipage…" at bounding box center [529, 263] width 1059 height 527
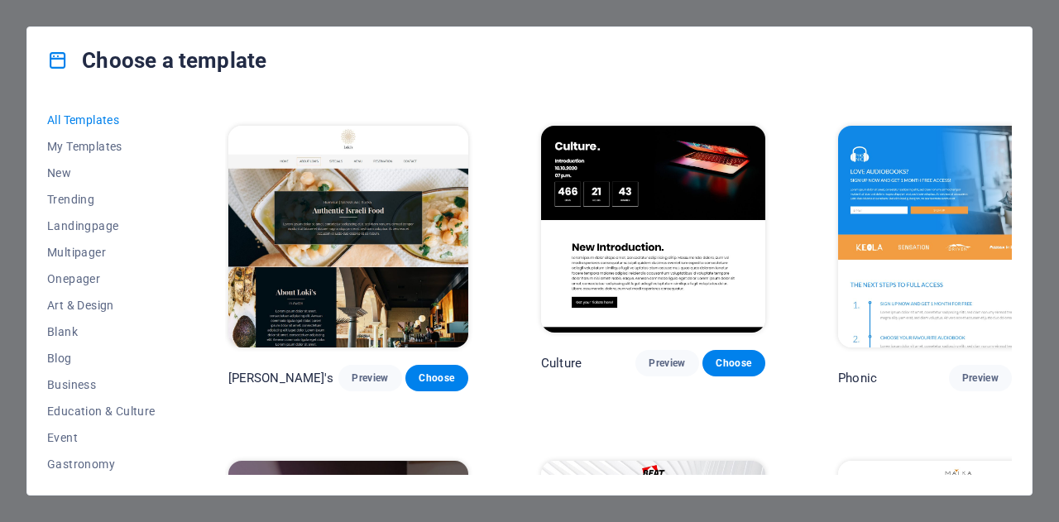
scroll to position [15382, 0]
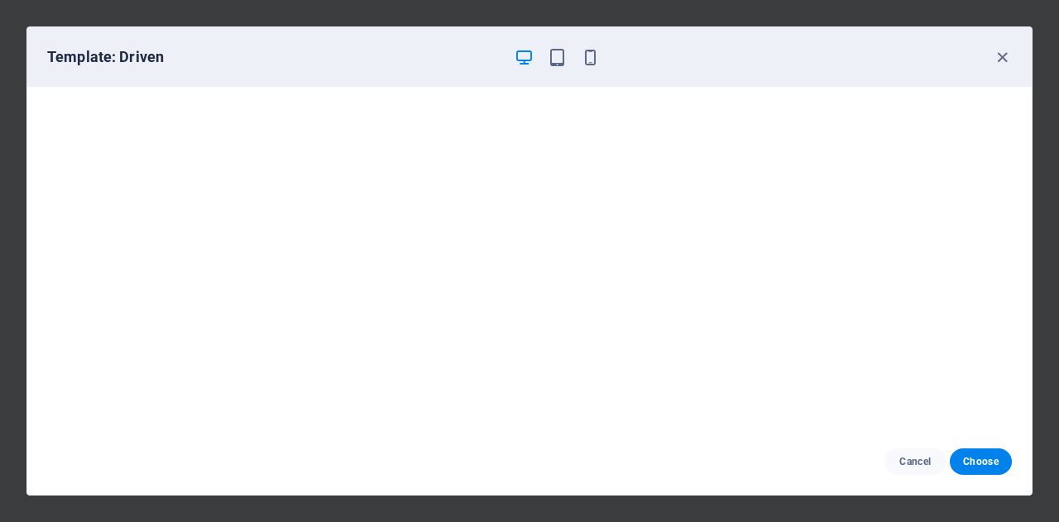
scroll to position [3, 0]
click at [1000, 54] on icon "button" at bounding box center [1002, 57] width 19 height 19
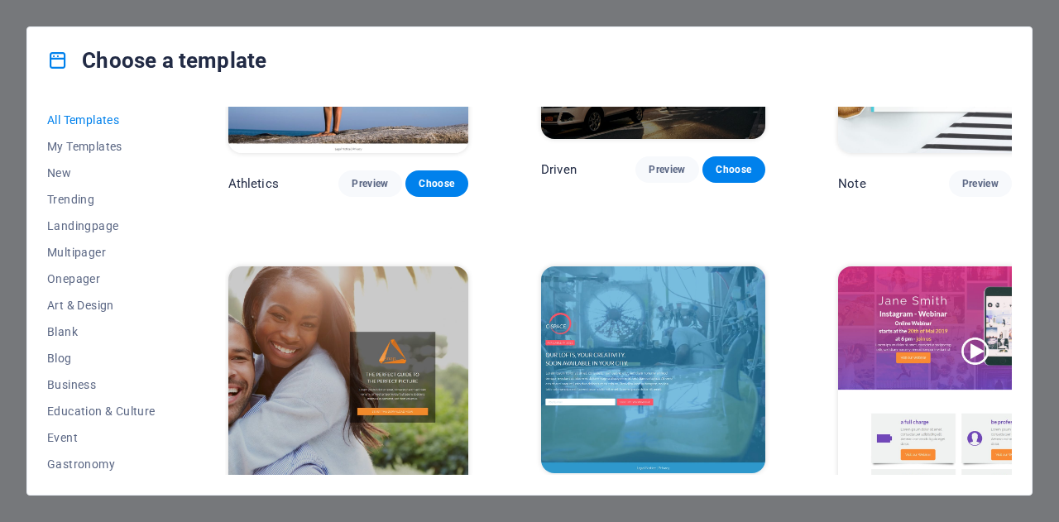
scroll to position [16581, 0]
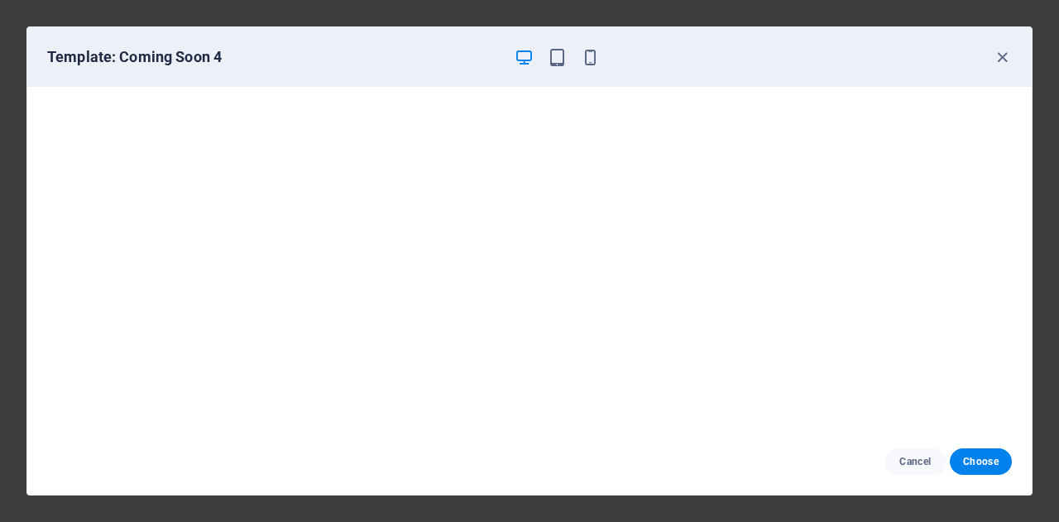
scroll to position [2, 0]
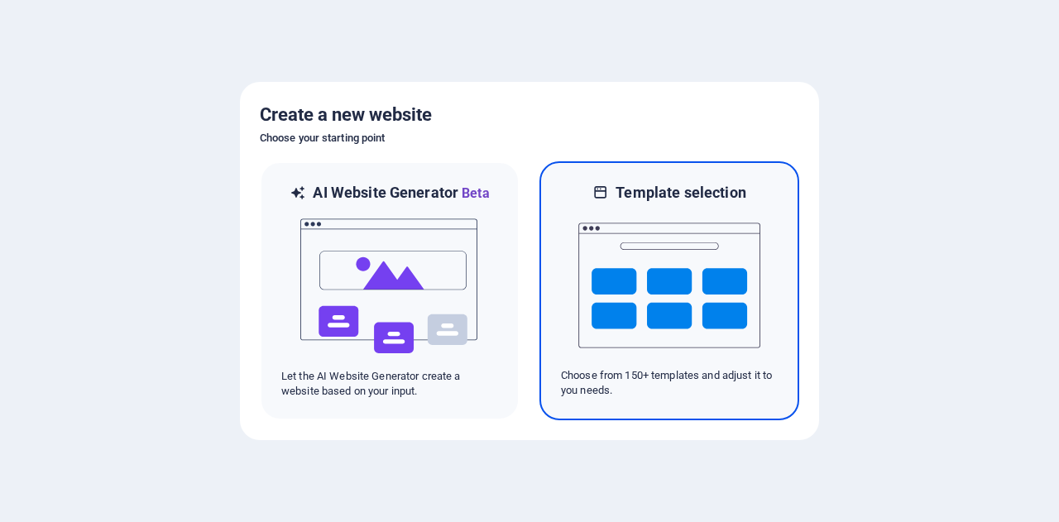
click at [680, 227] on img at bounding box center [669, 285] width 182 height 165
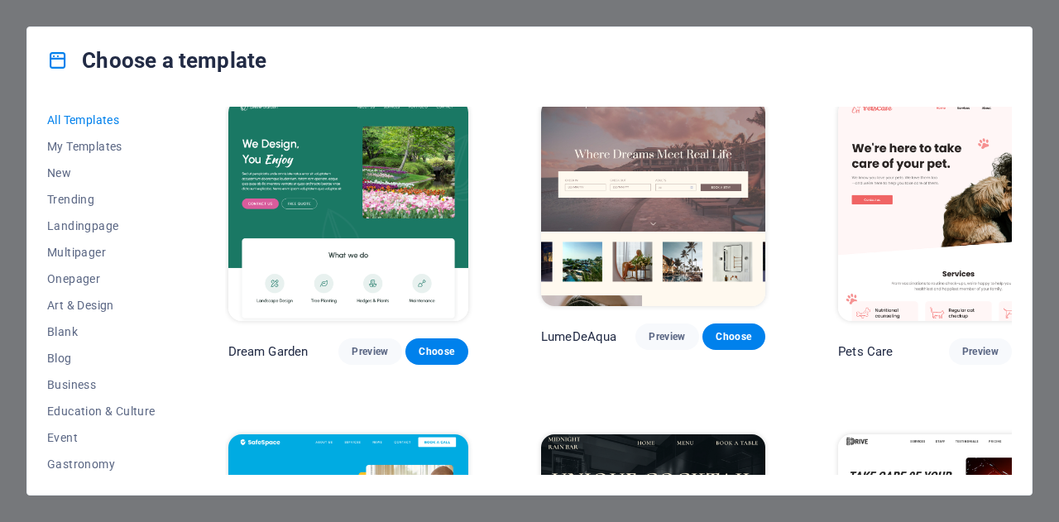
scroll to position [2698, 0]
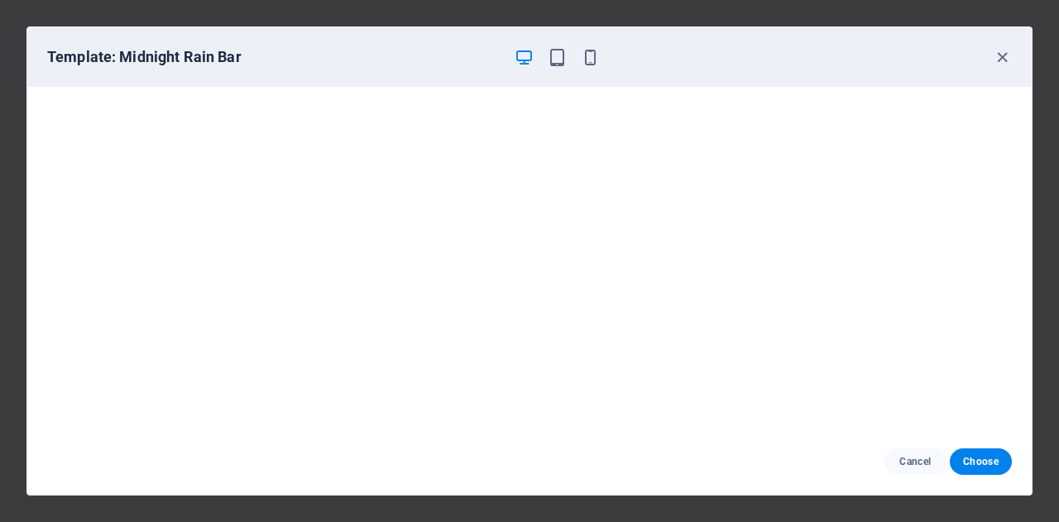
scroll to position [3, 0]
click at [1001, 59] on icon "button" at bounding box center [1002, 57] width 19 height 19
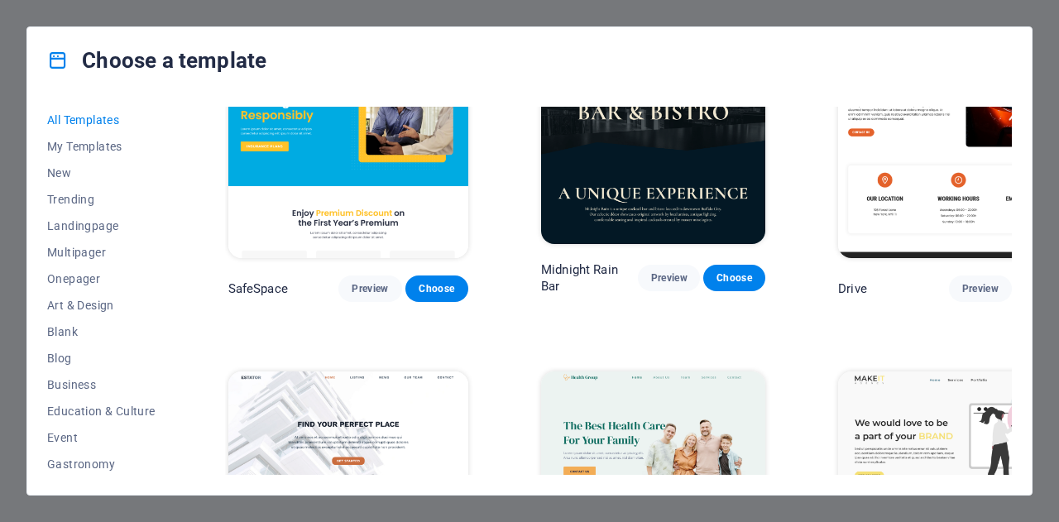
scroll to position [3092, 0]
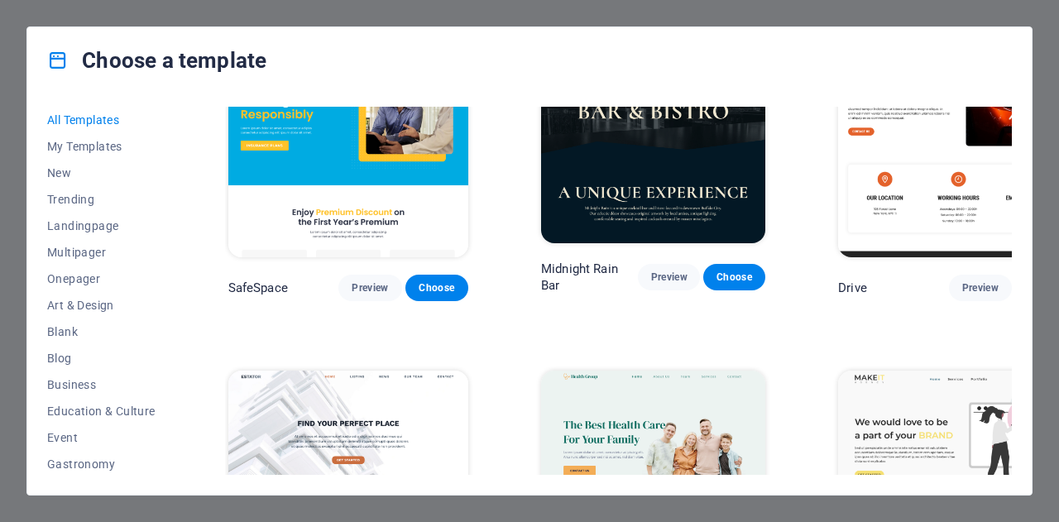
click at [668, 371] on img at bounding box center [653, 474] width 224 height 207
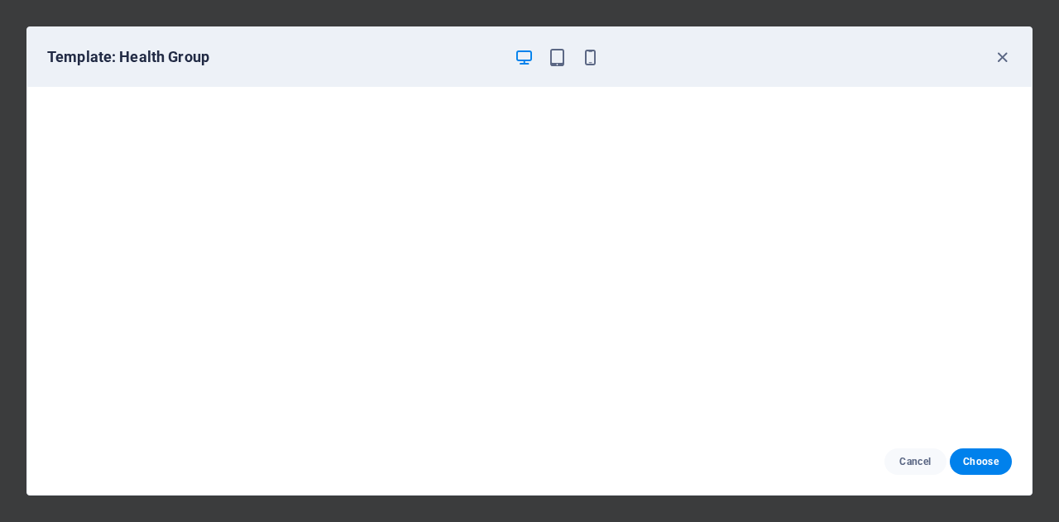
scroll to position [3, 0]
click at [591, 52] on icon "button" at bounding box center [590, 57] width 19 height 19
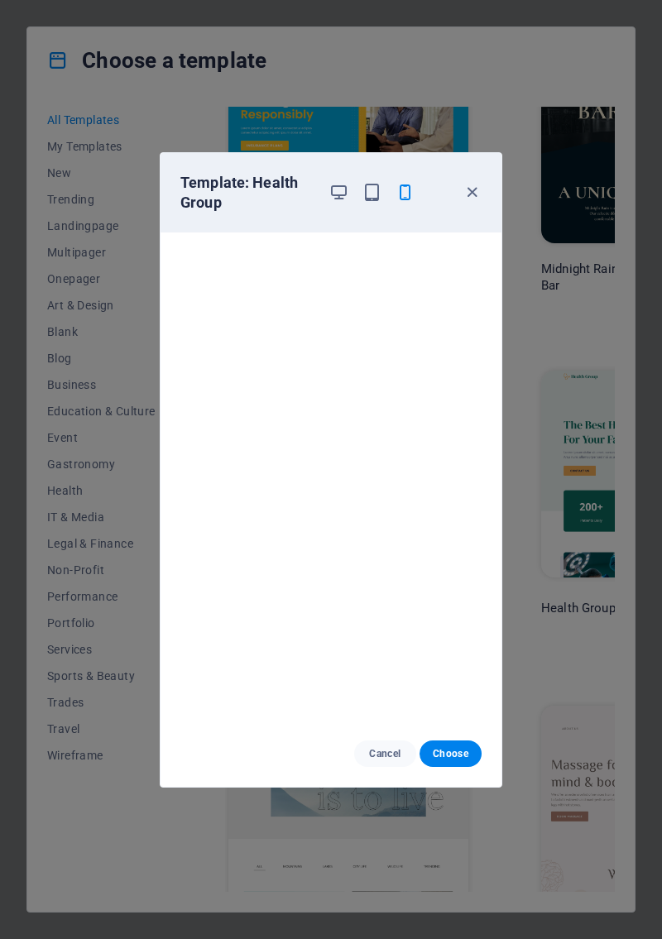
click at [0, 521] on div "Template: Health Group Cancel Choose" at bounding box center [331, 469] width 662 height 939
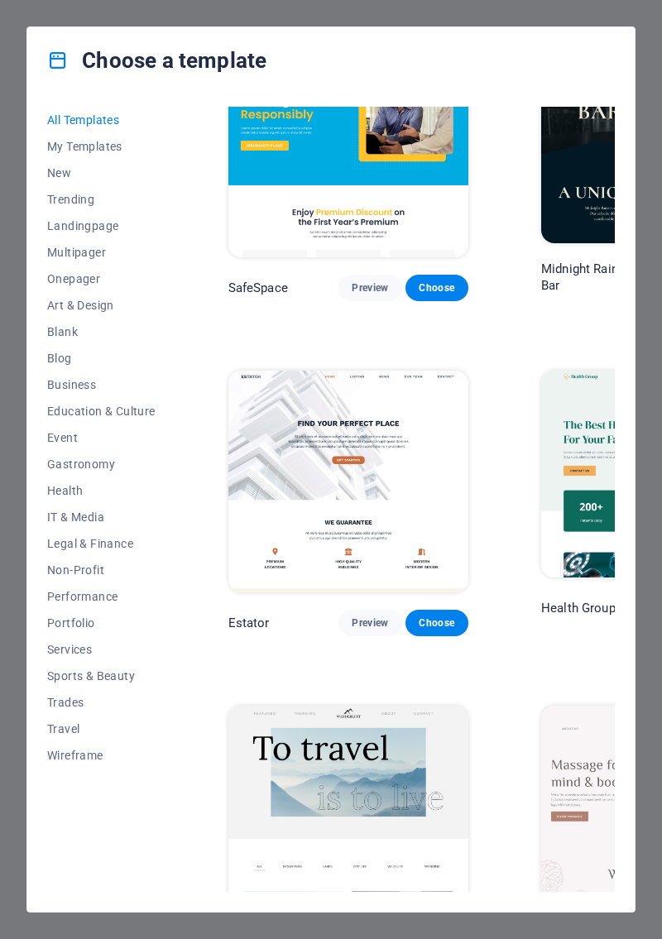
click at [541, 371] on img at bounding box center [653, 474] width 224 height 207
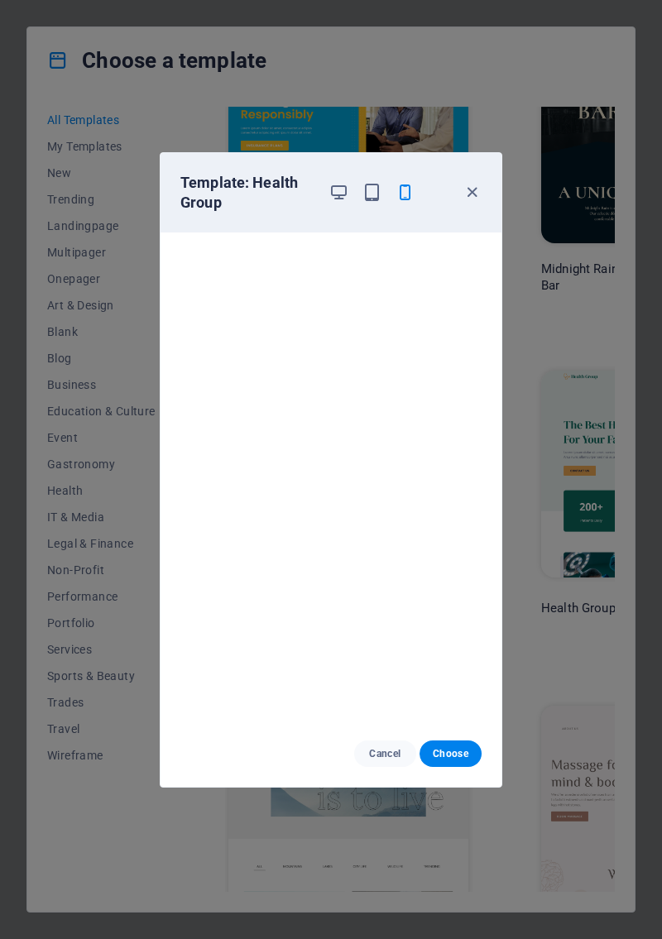
click at [375, 192] on icon "button" at bounding box center [371, 192] width 19 height 19
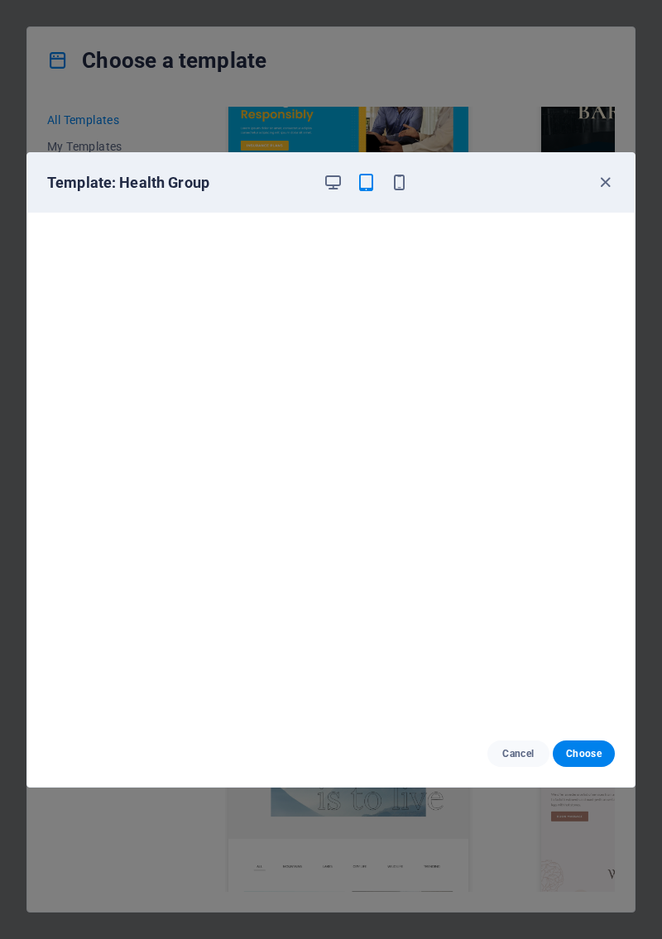
click at [0, 521] on div "Template: Health Group Cancel Choose" at bounding box center [331, 469] width 662 height 939
click at [4, 521] on div "Template: Health Group Cancel Choose" at bounding box center [331, 469] width 662 height 939
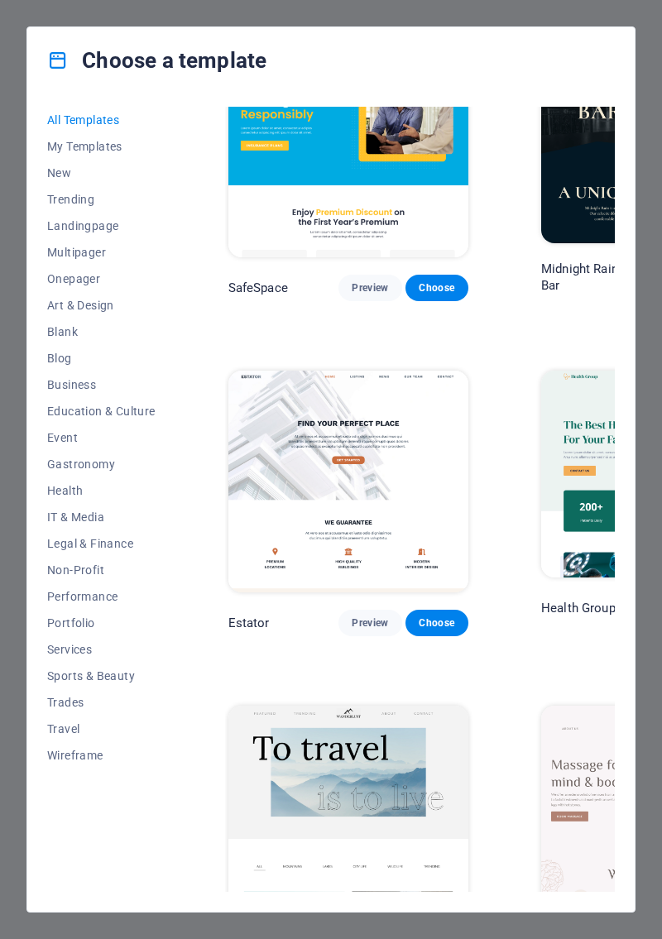
click at [6, 521] on div "Choose a template All Templates My Templates New Trending Landingpage Multipage…" at bounding box center [331, 469] width 662 height 939
click at [7, 521] on div "Choose a template All Templates My Templates New Trending Landingpage Multipage…" at bounding box center [331, 469] width 662 height 939
click at [3, 521] on div "Choose a template All Templates My Templates New Trending Landingpage Multipage…" at bounding box center [331, 469] width 662 height 939
click at [4, 521] on div "Choose a template All Templates My Templates New Trending Landingpage Multipage…" at bounding box center [331, 469] width 662 height 939
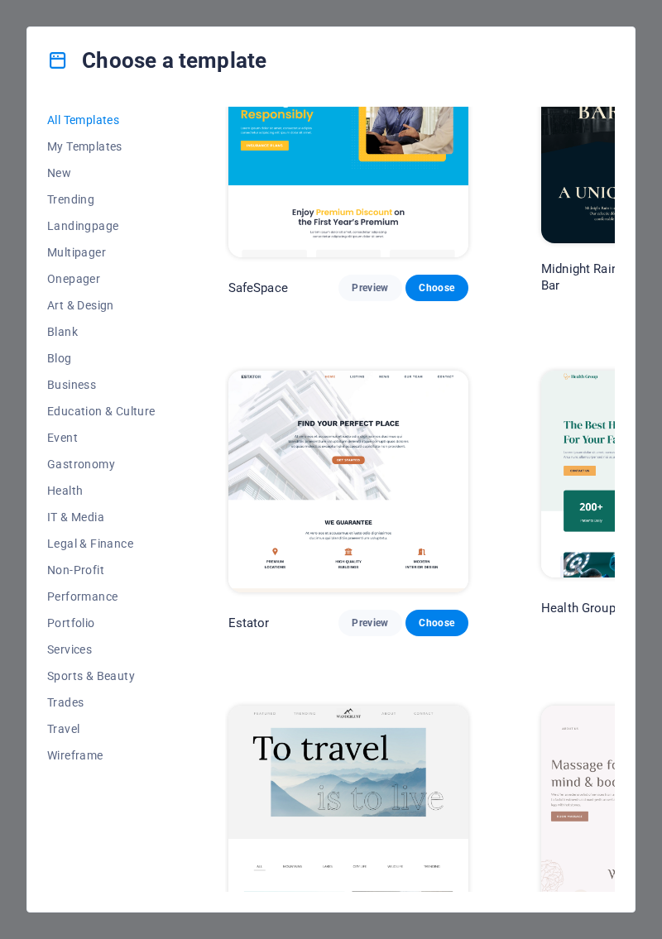
click at [4, 521] on div "Choose a template All Templates My Templates New Trending Landingpage Multipage…" at bounding box center [331, 469] width 662 height 939
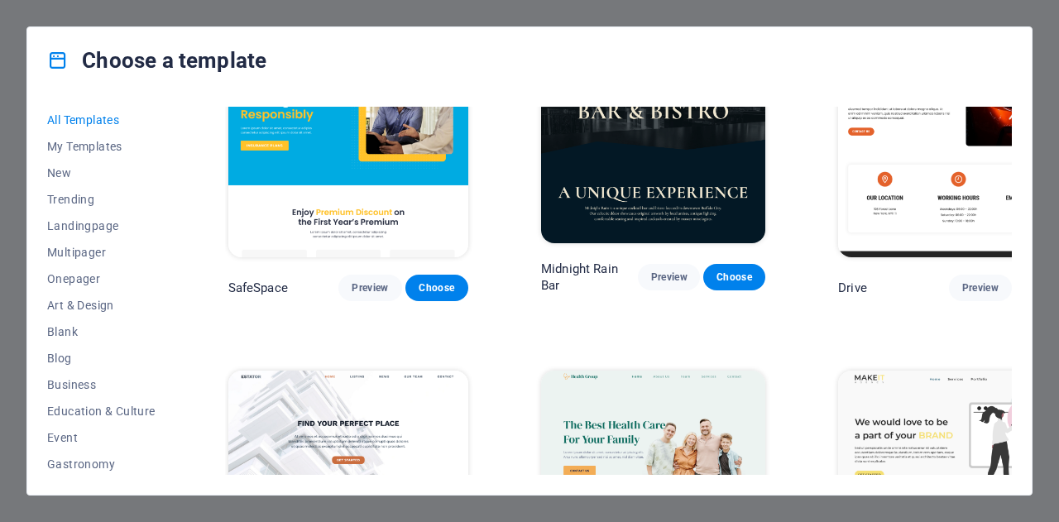
click at [630, 371] on img at bounding box center [653, 474] width 224 height 207
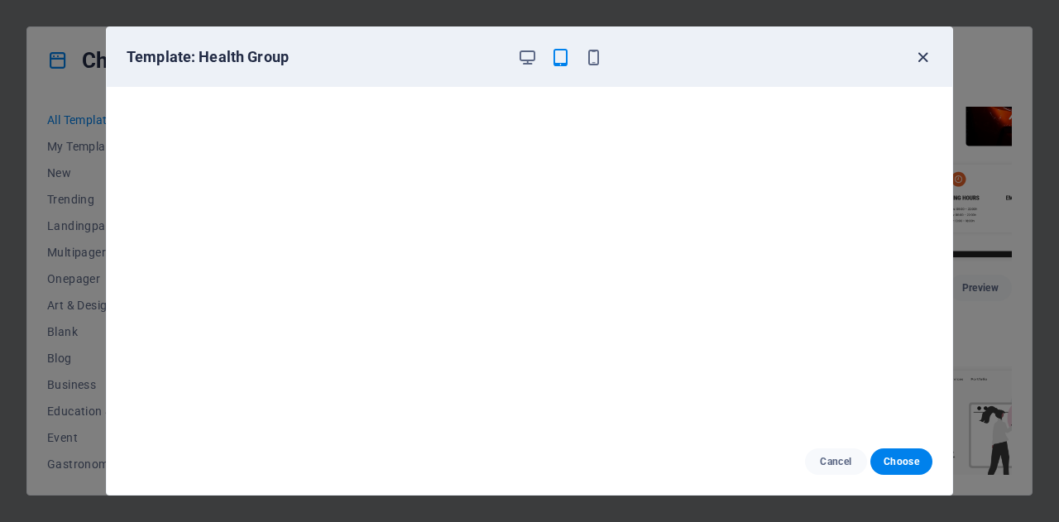
click at [918, 52] on icon "button" at bounding box center [922, 57] width 19 height 19
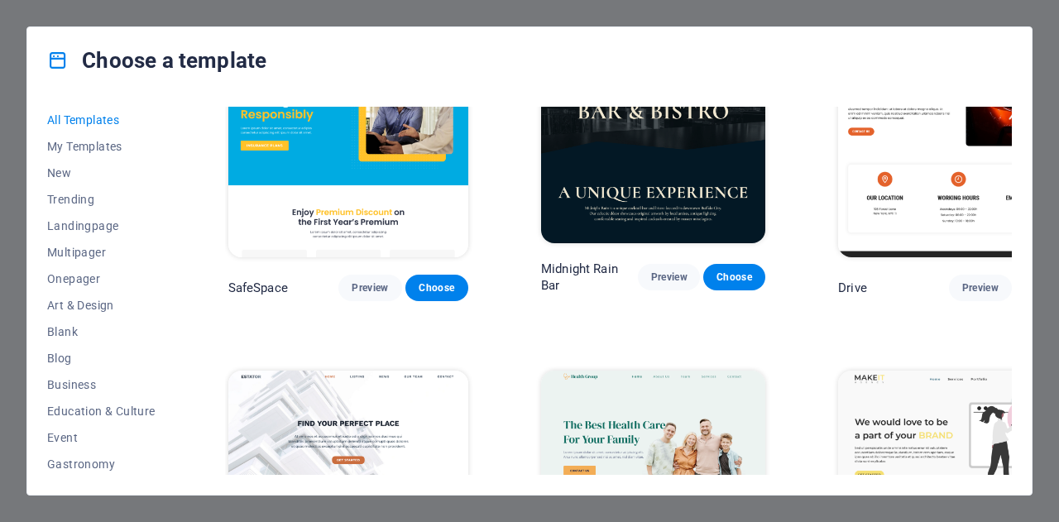
click at [897, 371] on img at bounding box center [958, 482] width 240 height 222
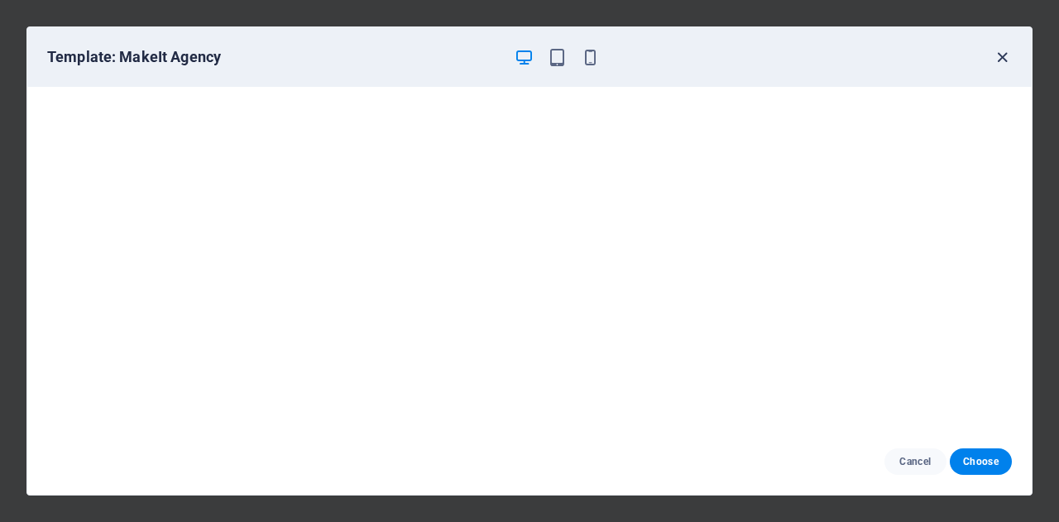
click at [1003, 57] on icon "button" at bounding box center [1002, 57] width 19 height 19
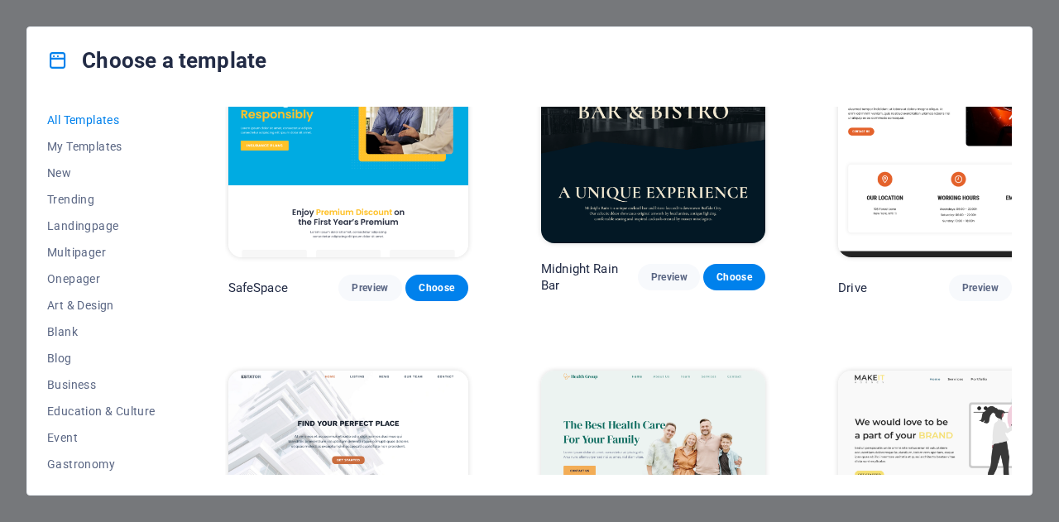
click at [357, 371] on img at bounding box center [348, 482] width 240 height 222
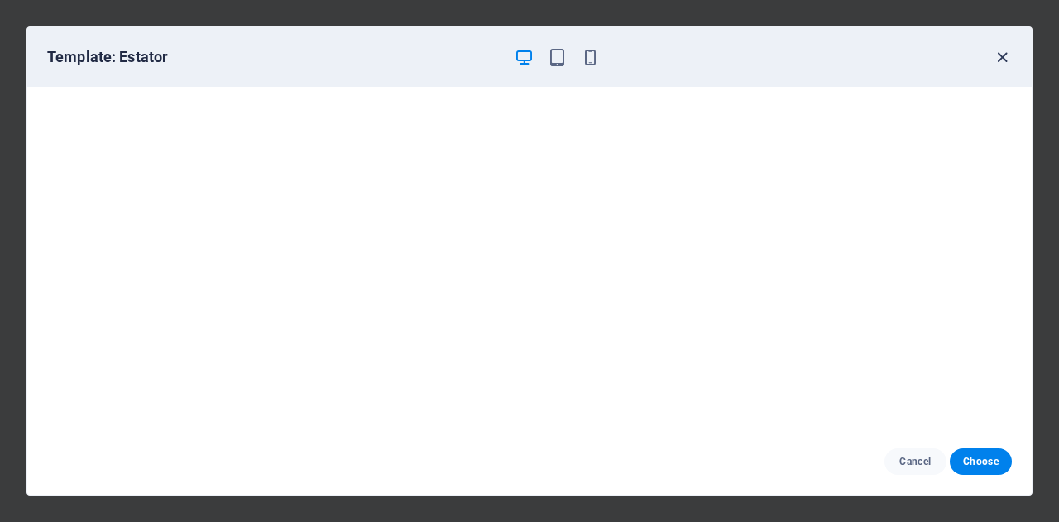
drag, startPoint x: 5, startPoint y: 0, endPoint x: 1009, endPoint y: 52, distance: 1005.5
click at [1009, 52] on icon "button" at bounding box center [1002, 57] width 19 height 19
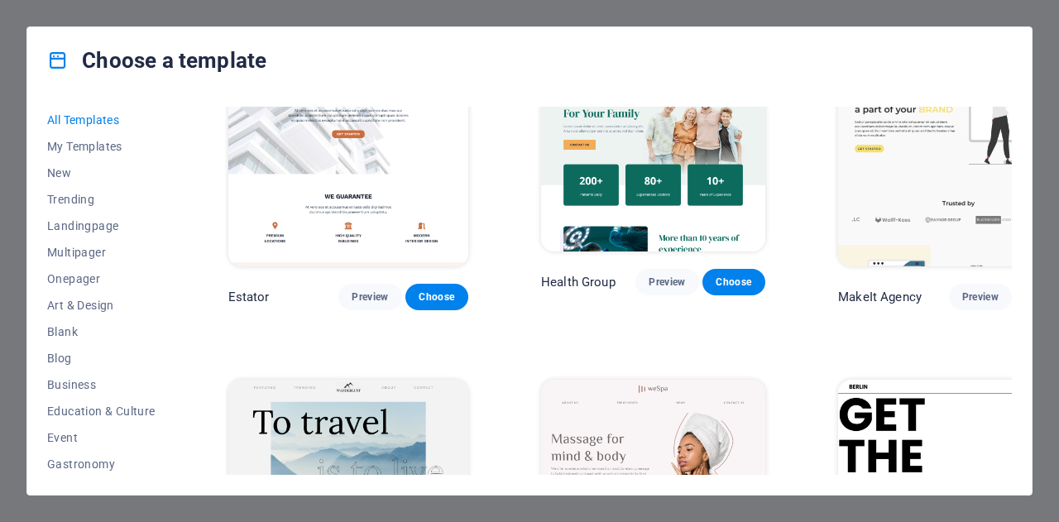
scroll to position [3418, 0]
click at [901, 379] on img at bounding box center [958, 490] width 240 height 222
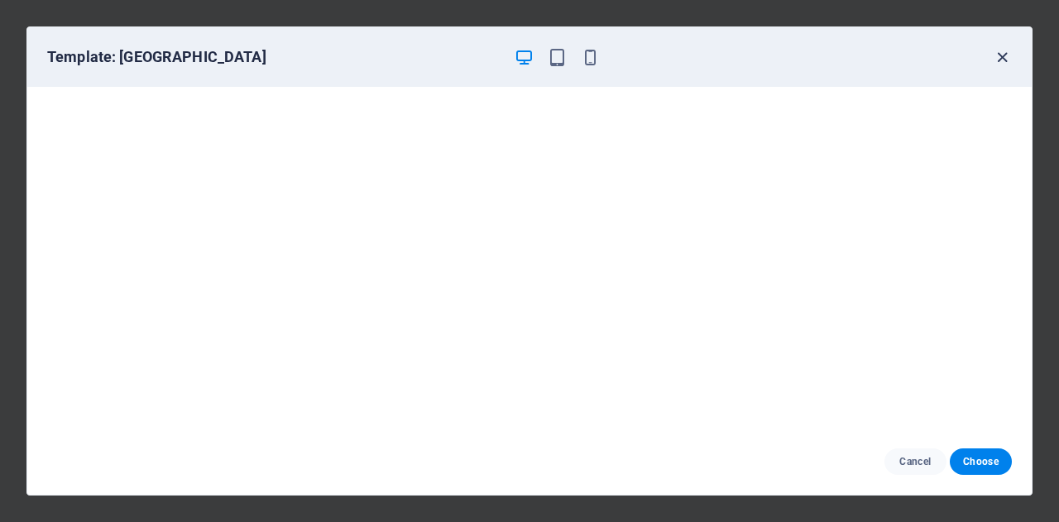
click at [998, 56] on icon "button" at bounding box center [1002, 57] width 19 height 19
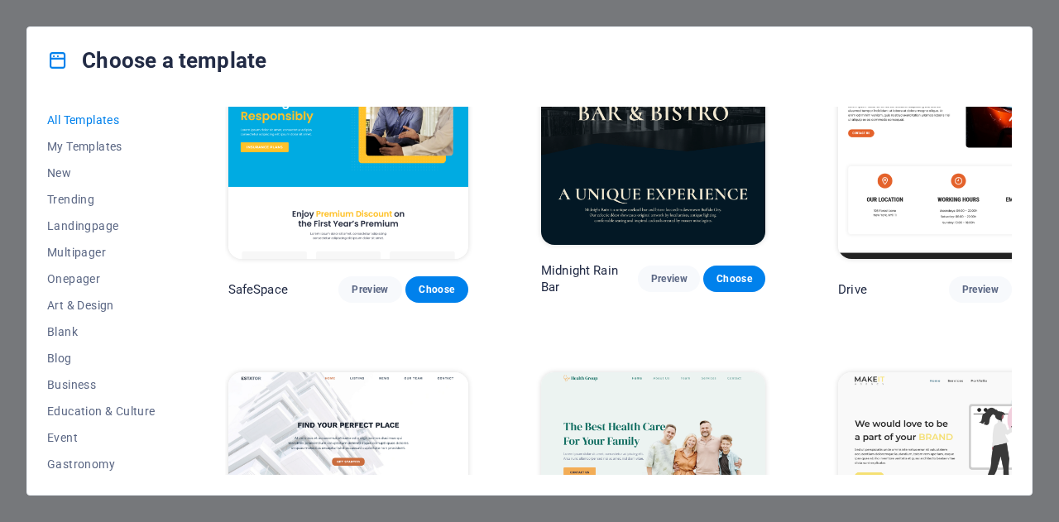
scroll to position [3088, 0]
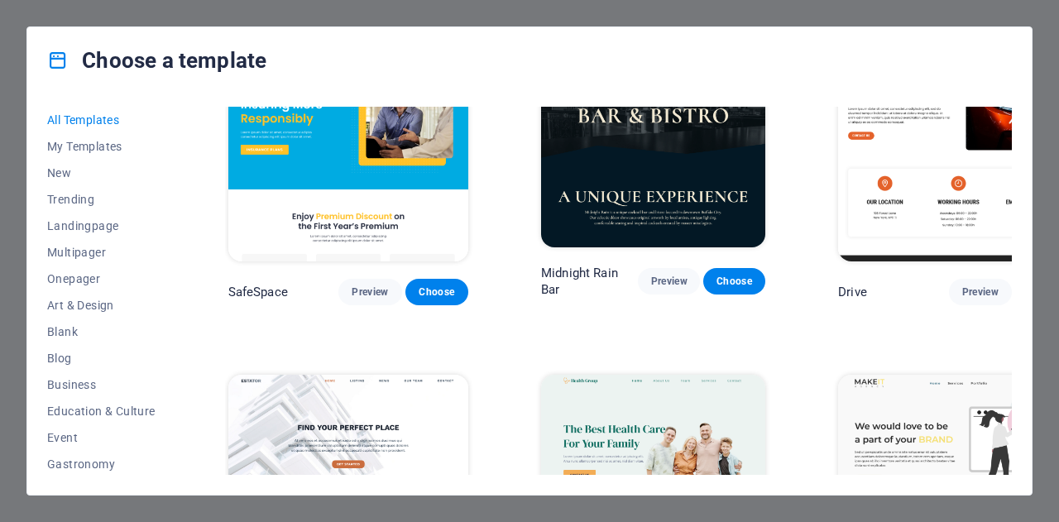
click at [630, 375] on img at bounding box center [653, 478] width 224 height 207
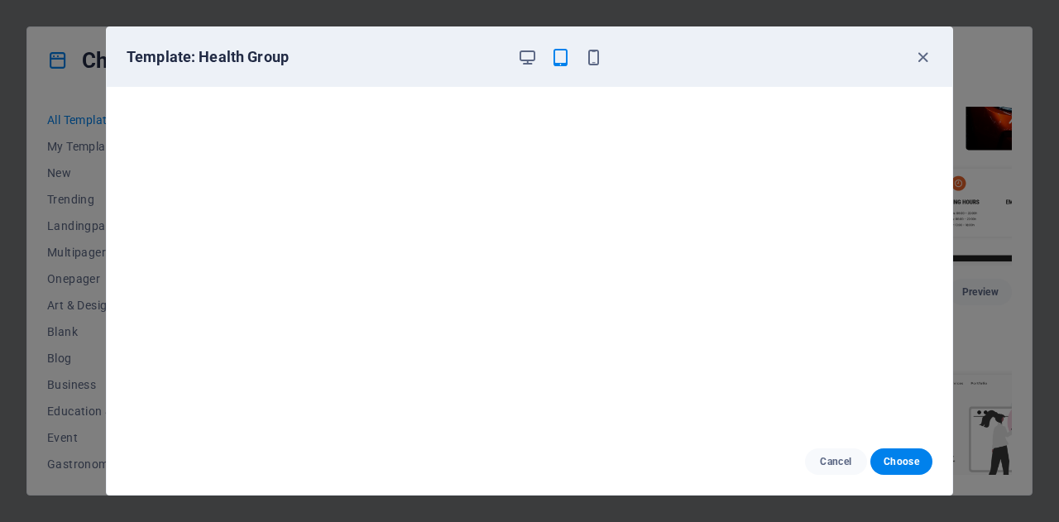
click at [656, 60] on div "Template: Health Group" at bounding box center [520, 57] width 786 height 20
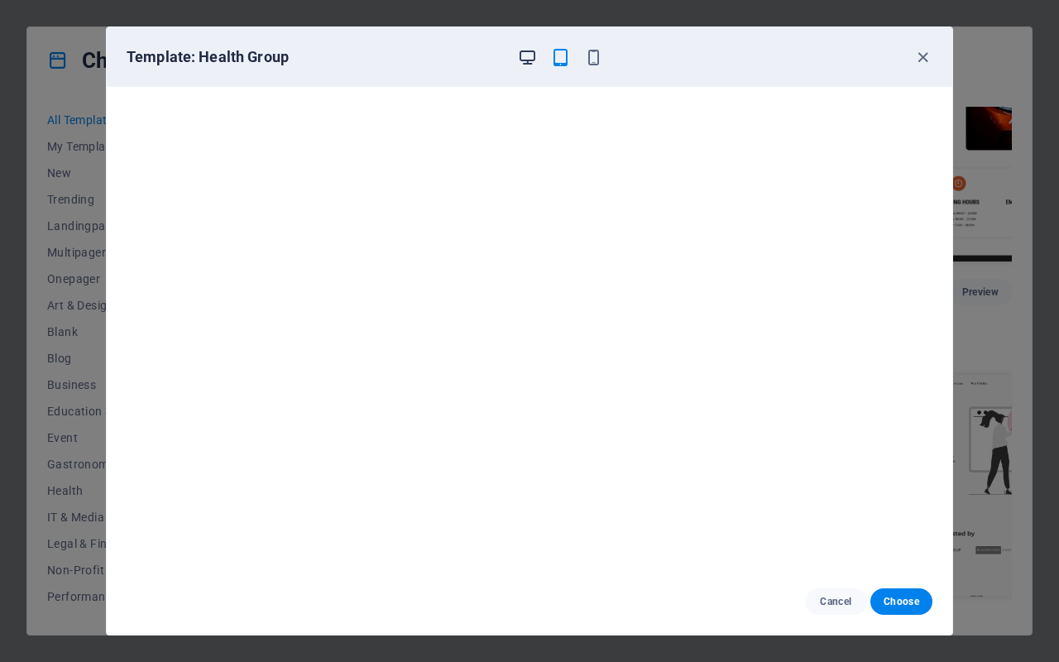
click at [528, 56] on icon "button" at bounding box center [527, 57] width 19 height 19
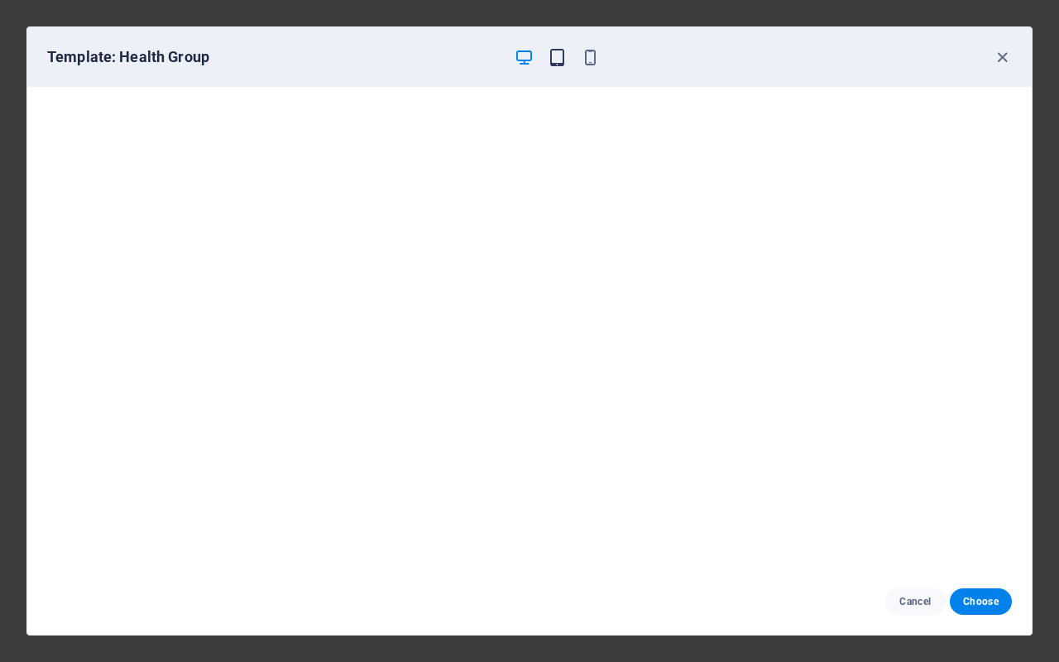
click at [557, 57] on icon "button" at bounding box center [557, 57] width 19 height 19
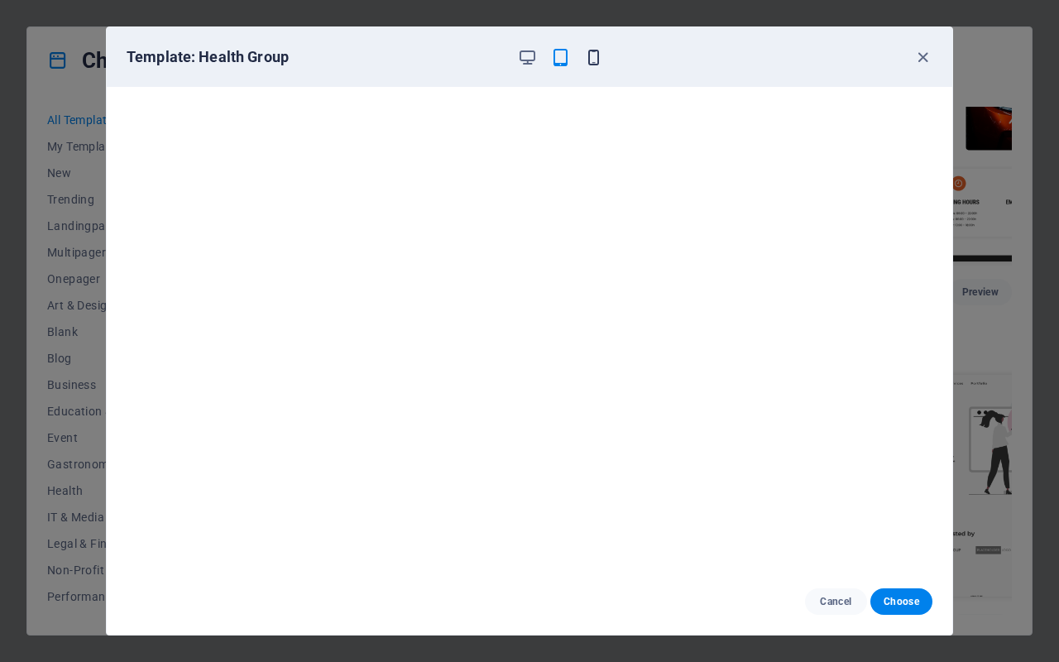
click at [593, 55] on icon "button" at bounding box center [593, 57] width 19 height 19
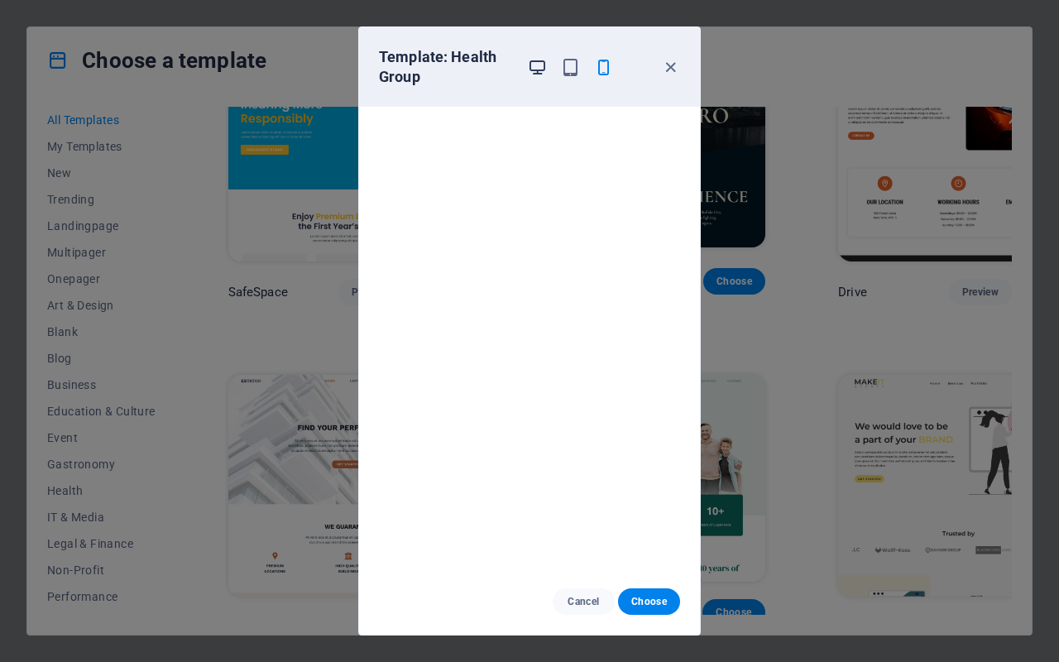
click at [534, 58] on icon "button" at bounding box center [537, 67] width 19 height 19
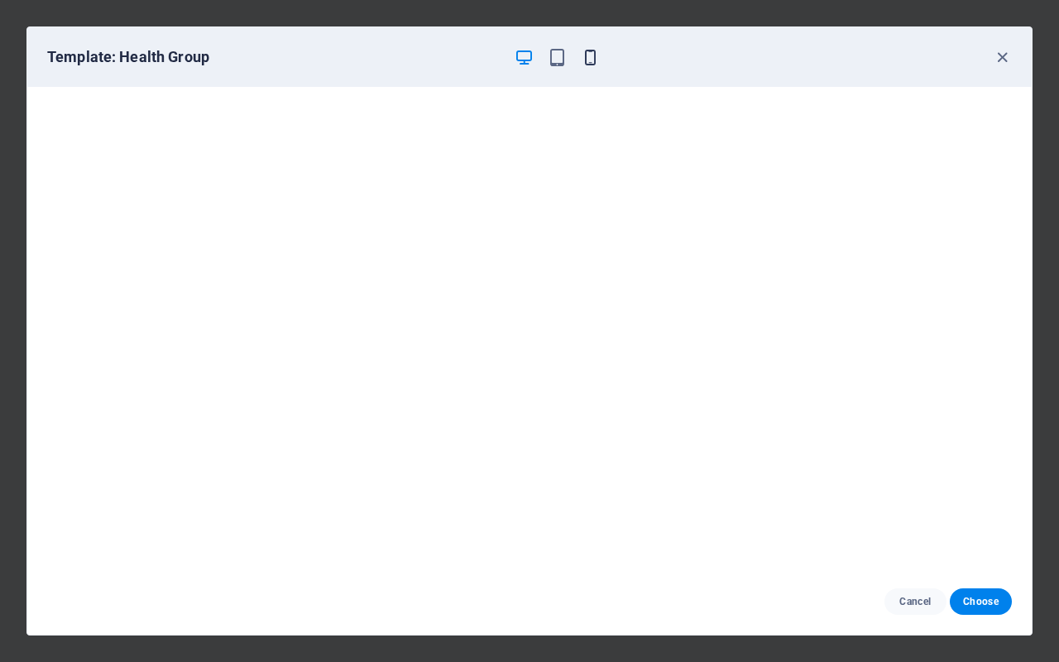
click at [596, 50] on icon "button" at bounding box center [590, 57] width 19 height 19
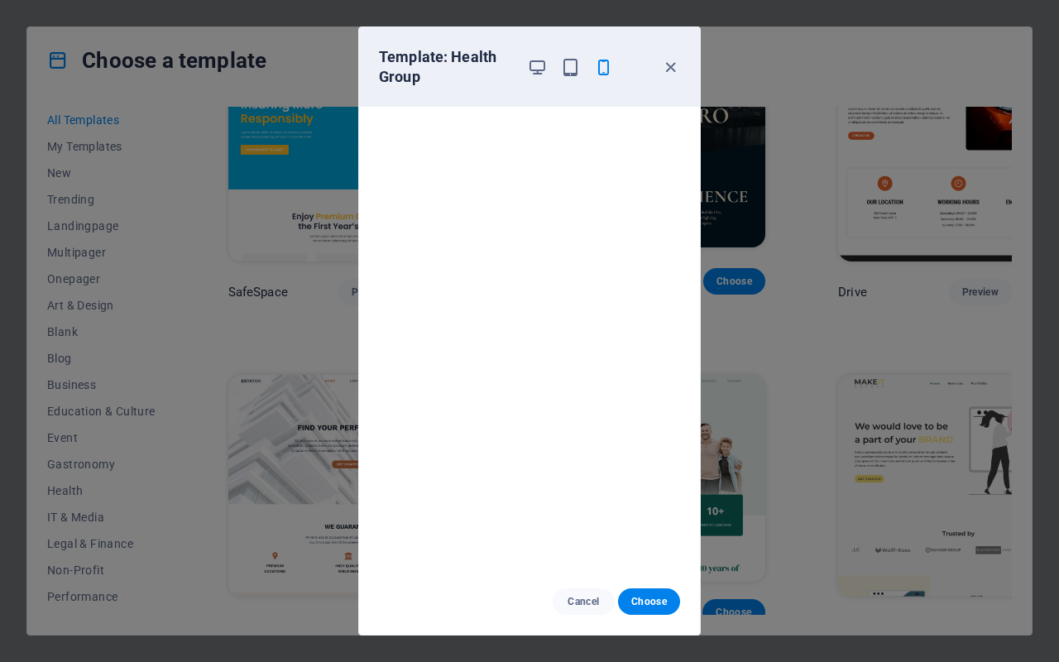
click at [787, 142] on div "Template: Health Group Cancel Choose" at bounding box center [529, 331] width 1059 height 662
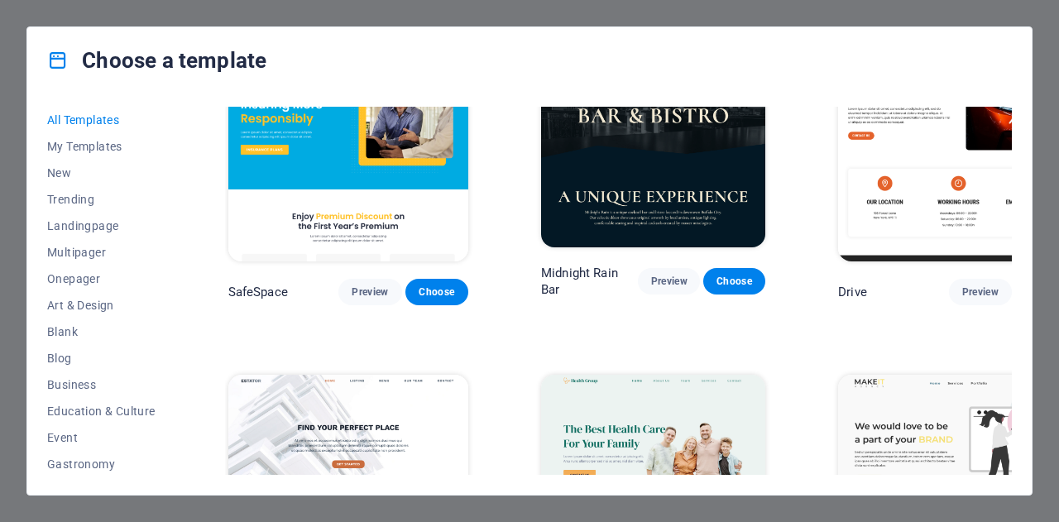
click at [636, 375] on img at bounding box center [653, 478] width 224 height 207
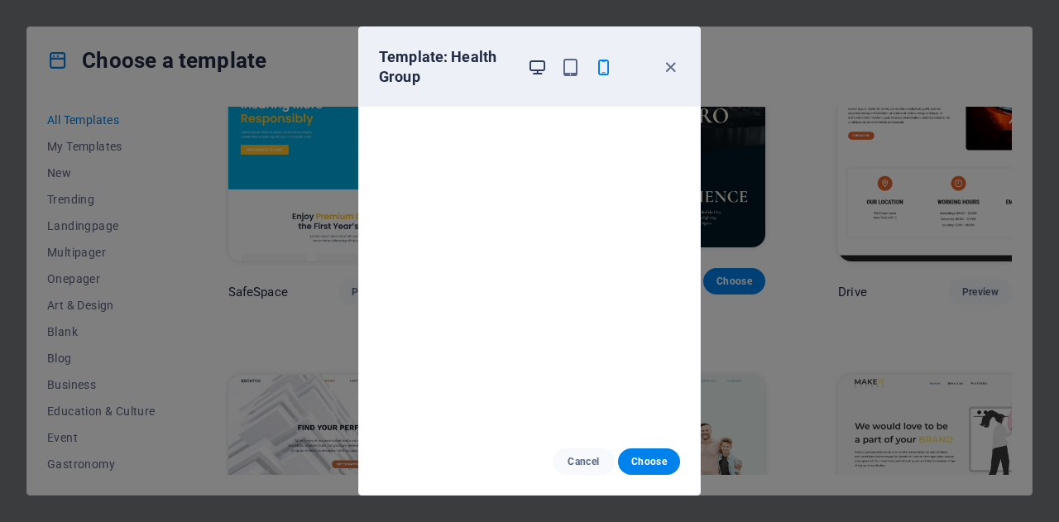
click at [535, 58] on icon "button" at bounding box center [537, 67] width 19 height 19
